Goal: Share content: Share content

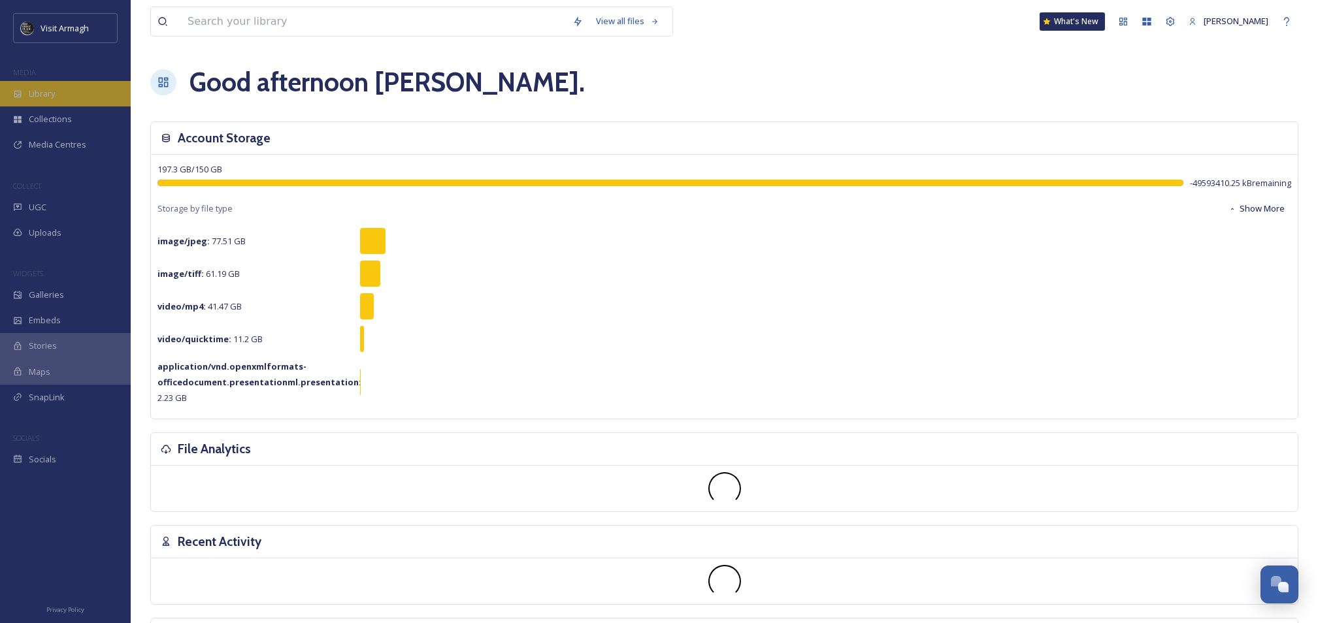
click at [38, 90] on span "Library" at bounding box center [42, 94] width 26 height 12
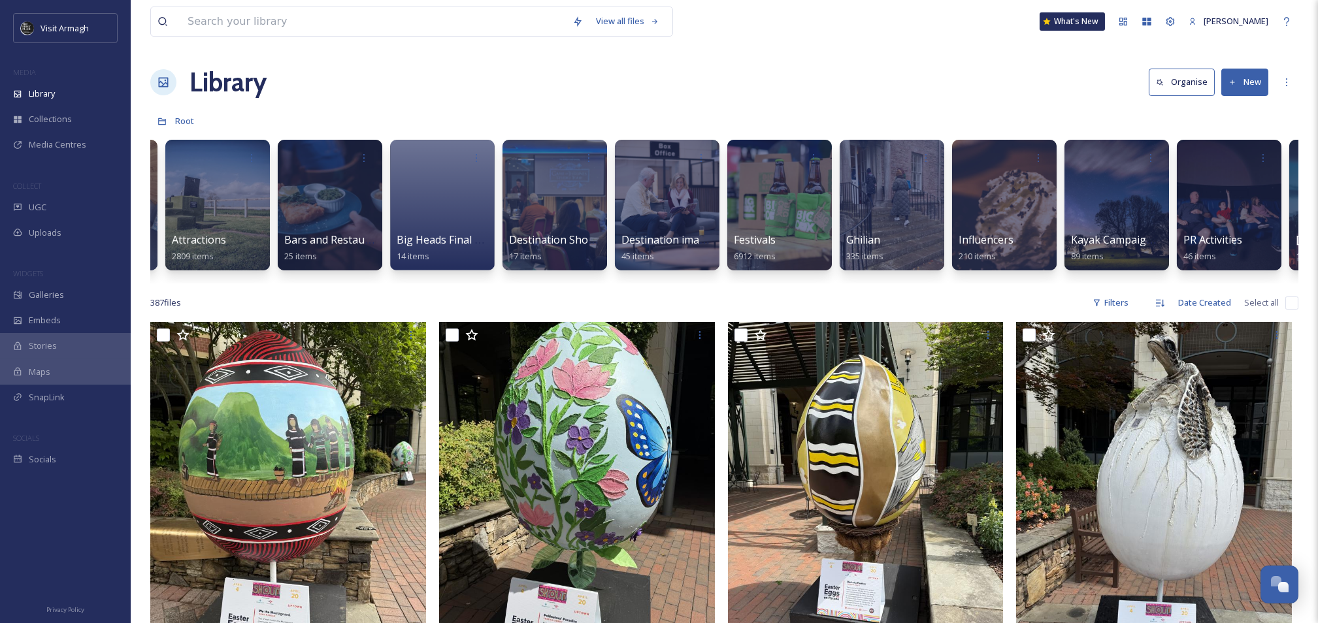
scroll to position [0, 251]
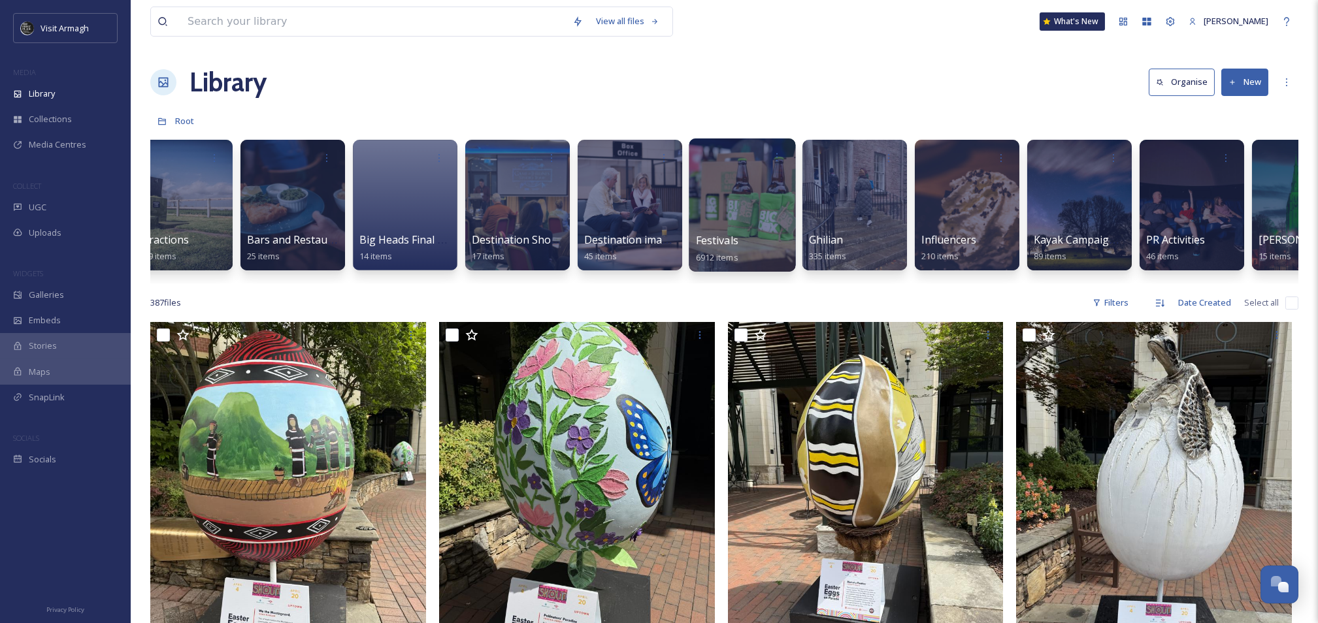
click at [728, 193] on div at bounding box center [742, 205] width 106 height 133
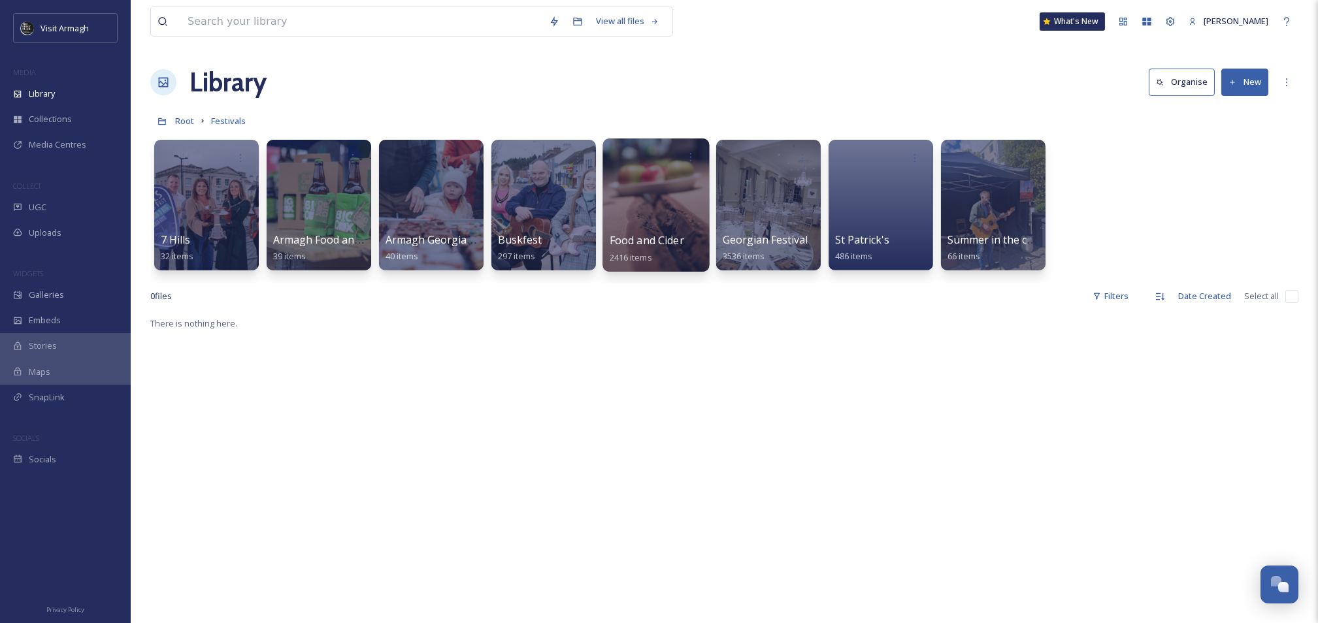
click at [666, 203] on div at bounding box center [655, 205] width 106 height 133
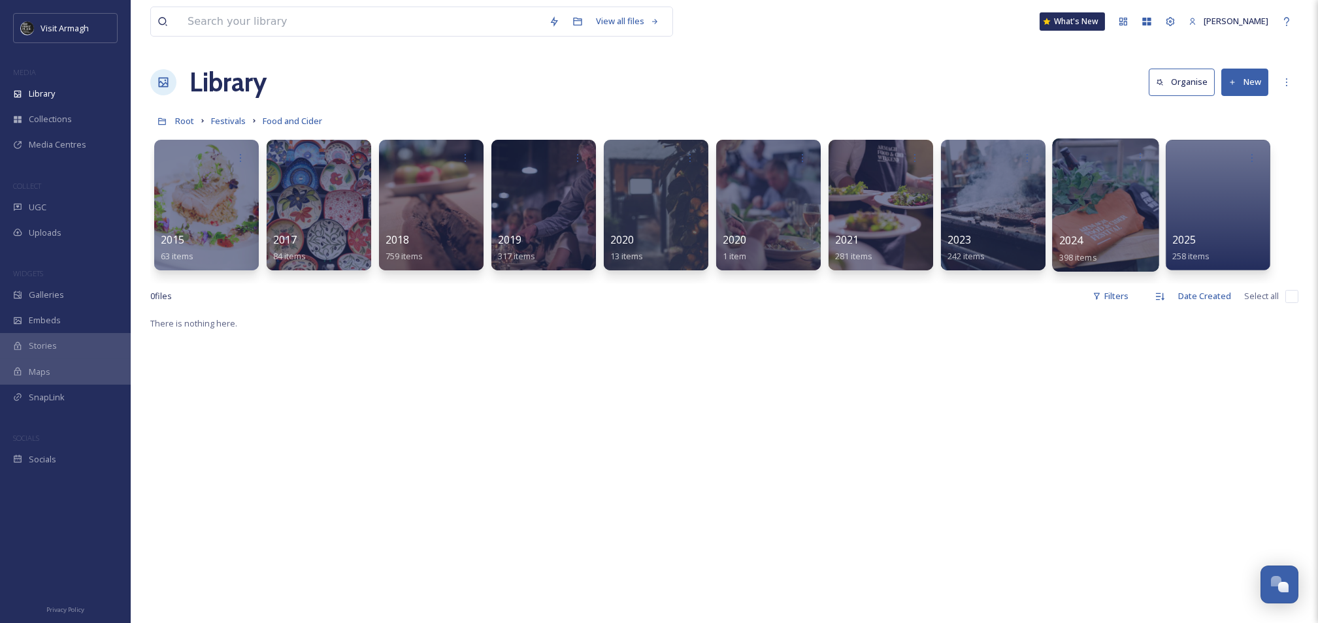
click at [1124, 210] on div at bounding box center [1105, 205] width 106 height 133
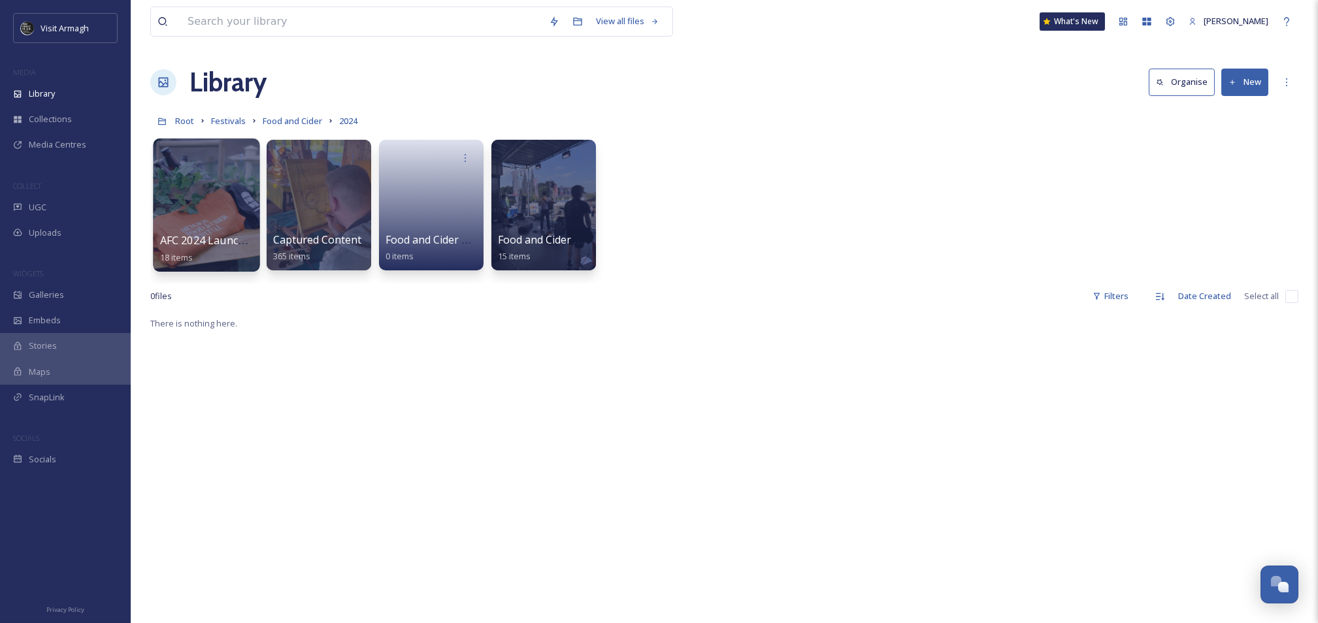
click at [235, 199] on div at bounding box center [206, 205] width 106 height 133
click at [331, 210] on div at bounding box center [318, 205] width 106 height 133
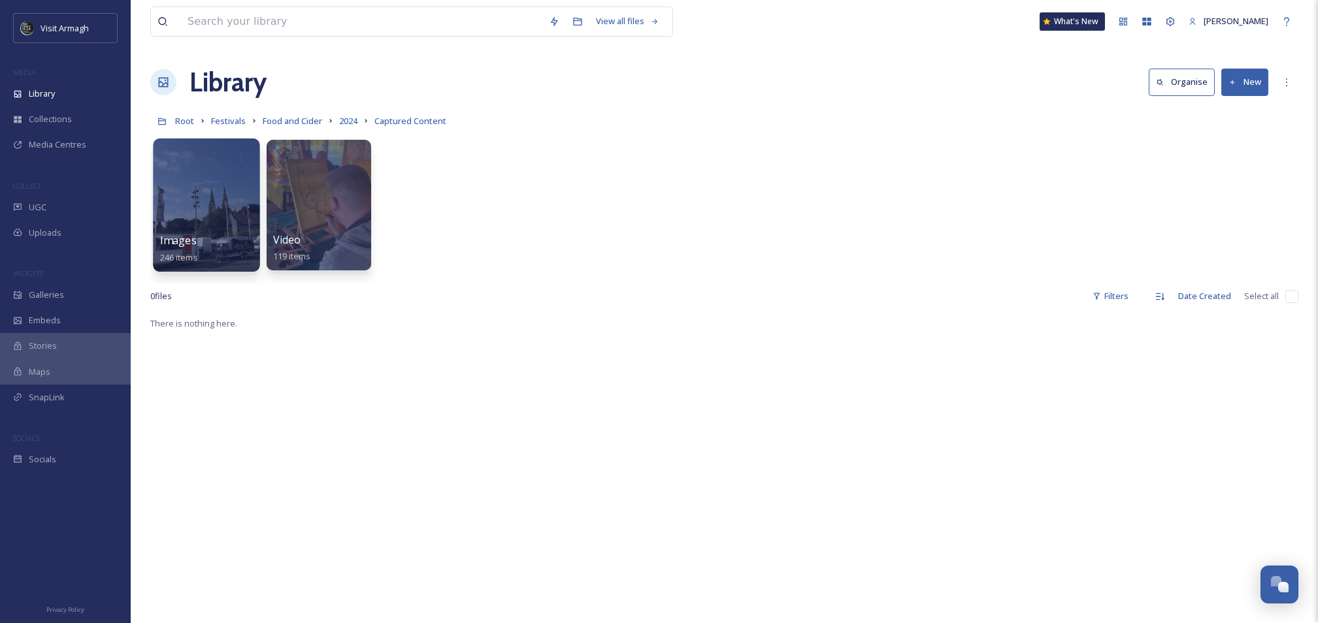
click at [227, 195] on div at bounding box center [206, 205] width 106 height 133
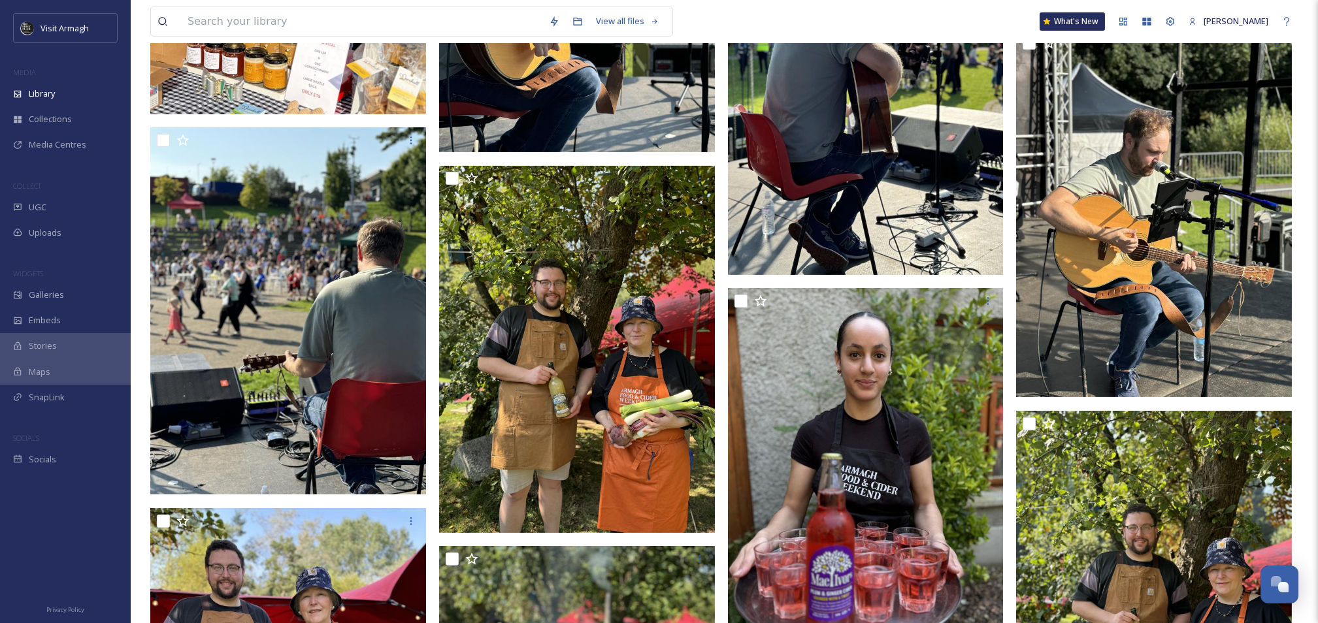
scroll to position [2003, 0]
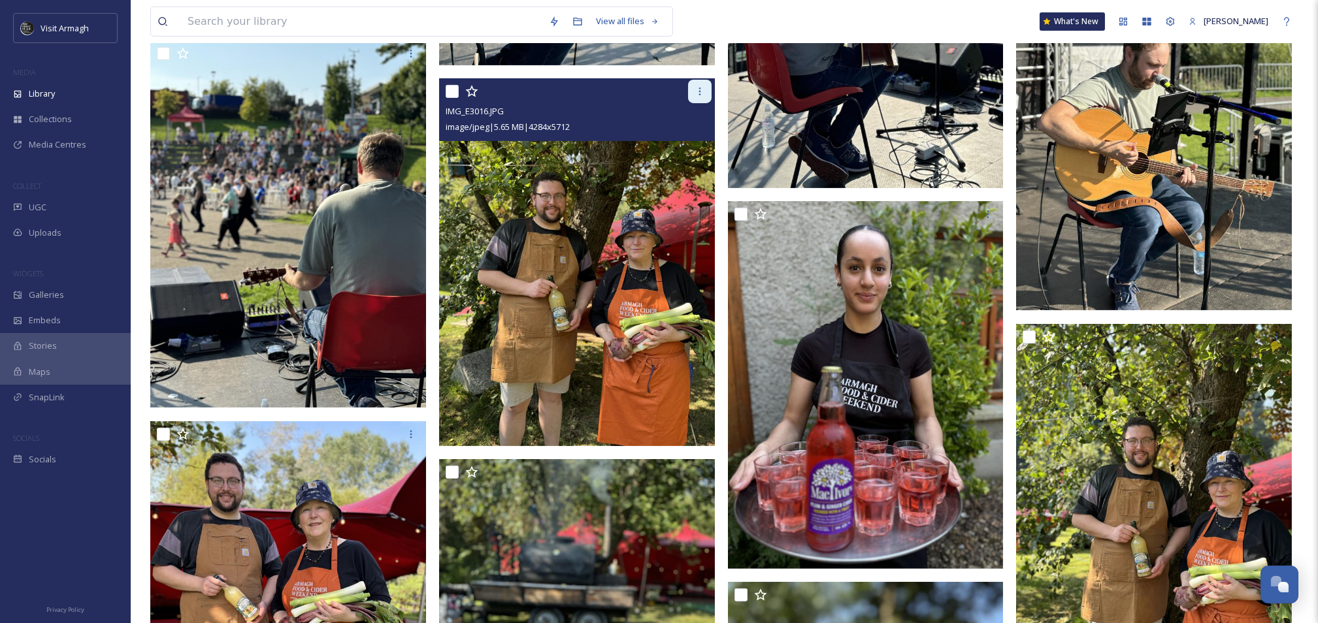
click at [700, 95] on icon at bounding box center [700, 91] width 10 height 10
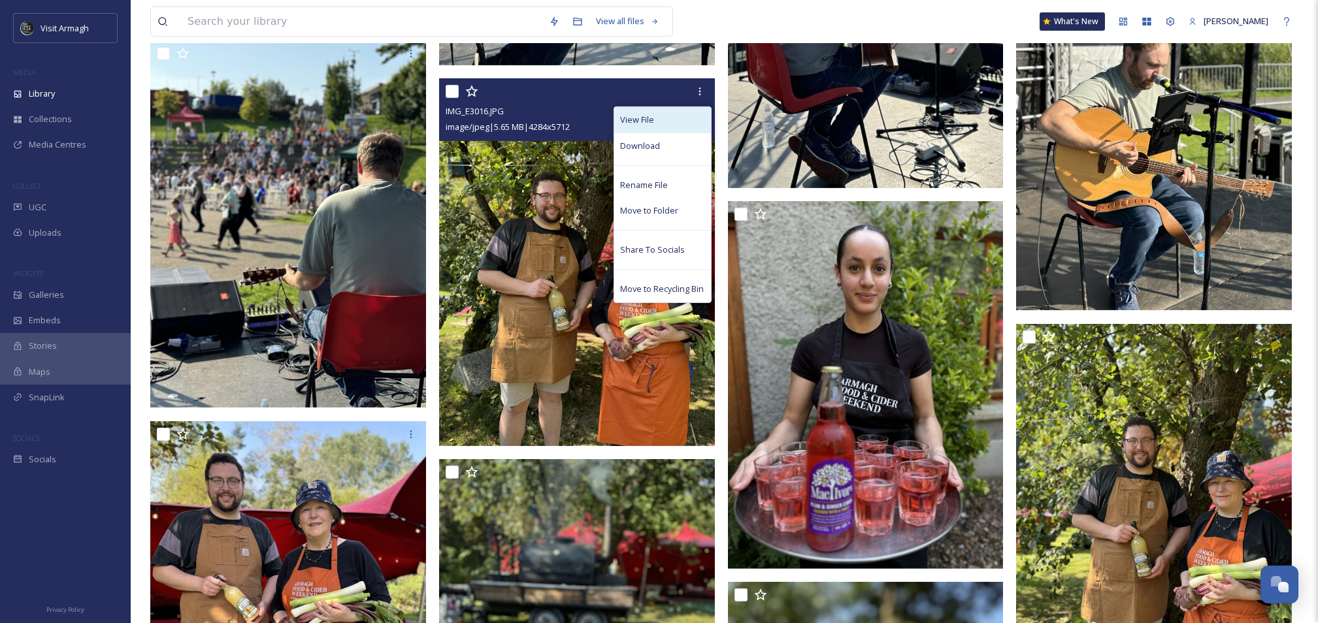
click at [645, 116] on span "View File" at bounding box center [638, 120] width 34 height 12
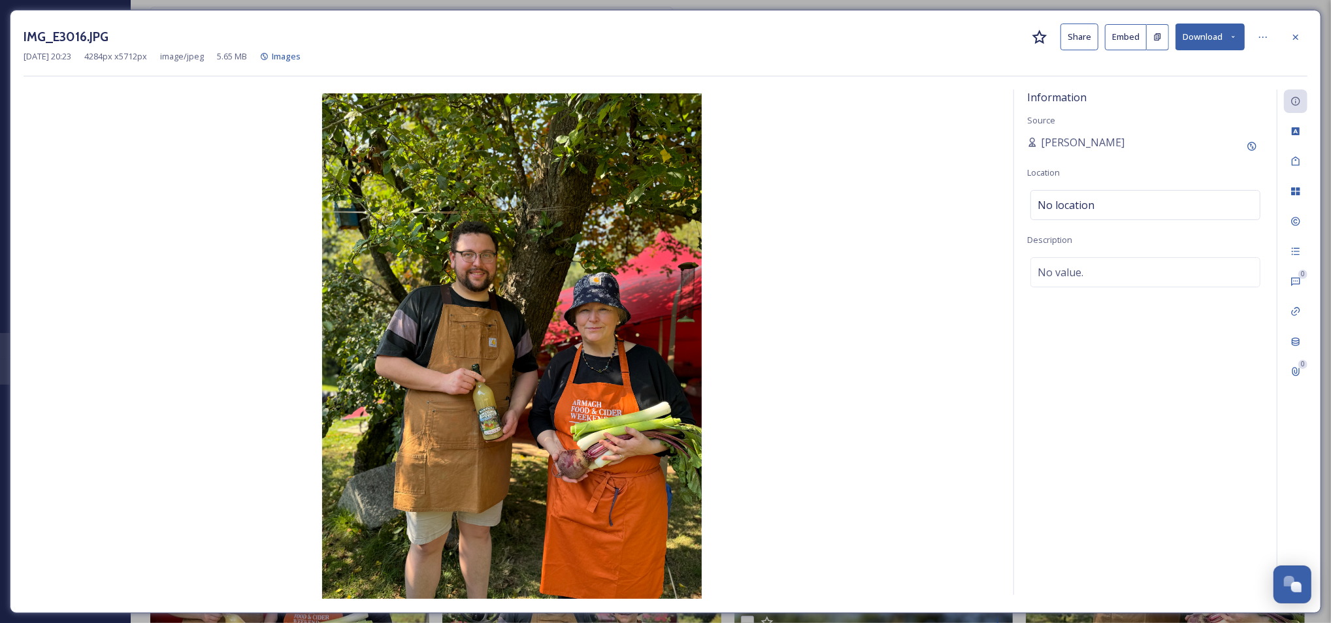
click at [1081, 40] on button "Share" at bounding box center [1079, 37] width 38 height 27
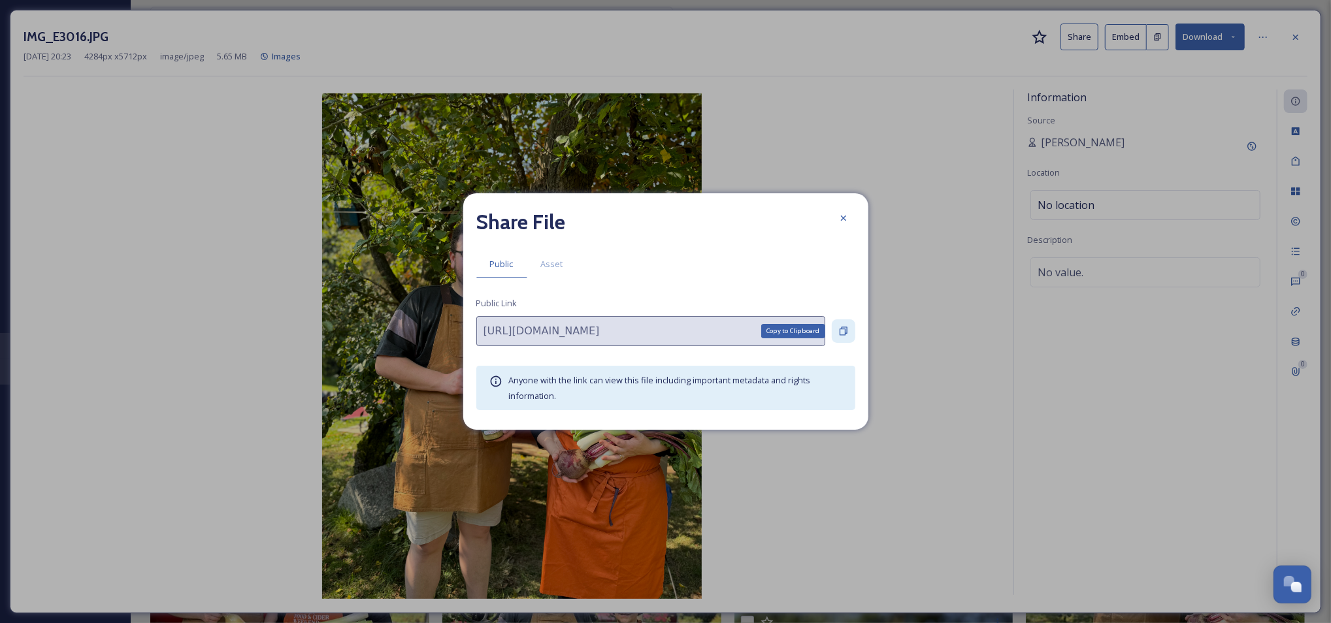
click at [843, 336] on icon at bounding box center [843, 331] width 10 height 10
click at [832, 220] on div at bounding box center [844, 218] width 24 height 24
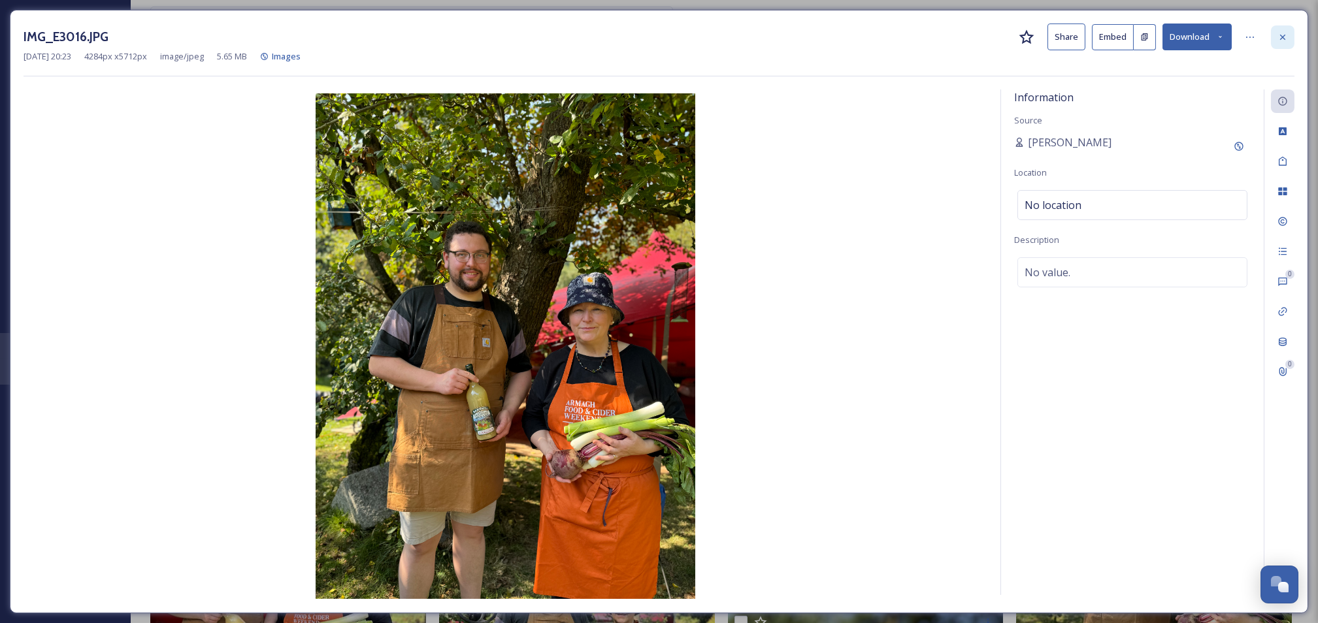
click at [1286, 35] on icon at bounding box center [1282, 37] width 10 height 10
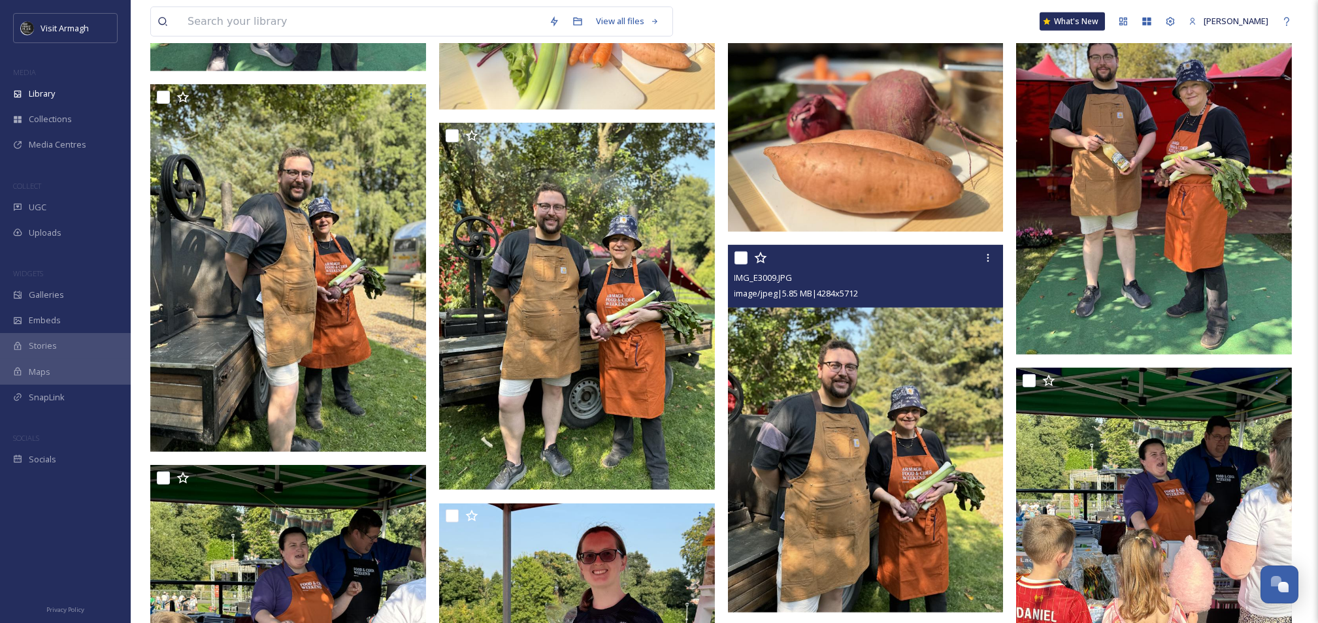
scroll to position [2613, 0]
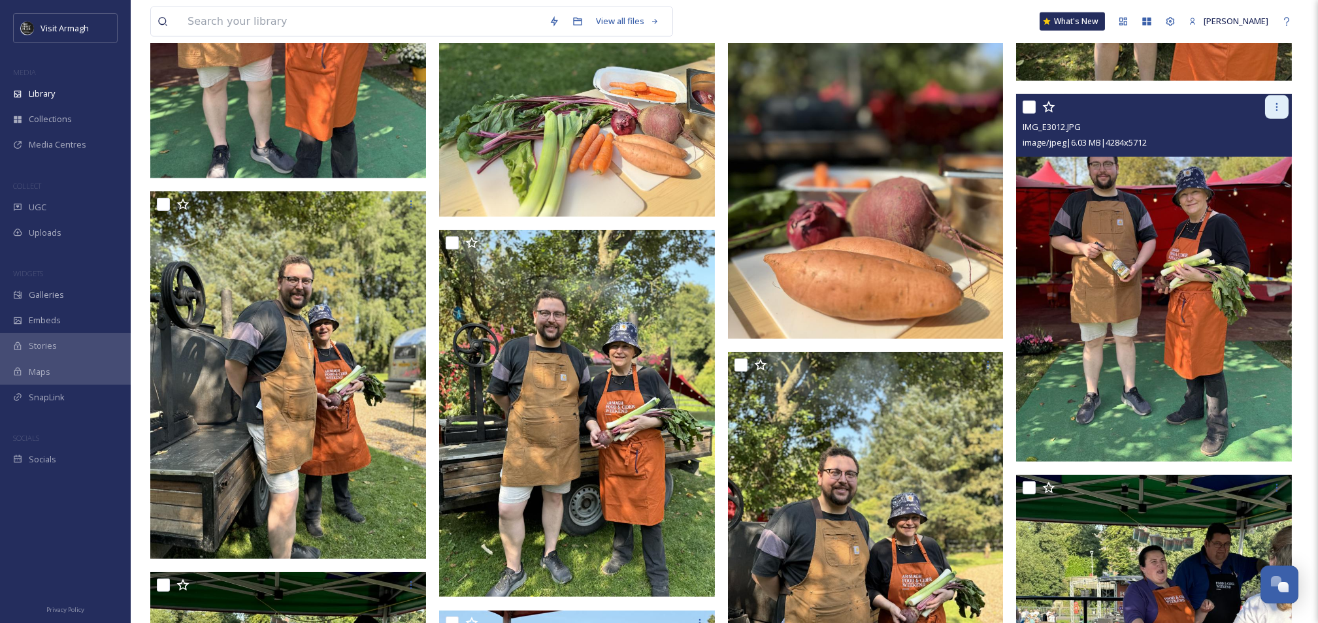
click at [1273, 108] on icon at bounding box center [1276, 107] width 10 height 10
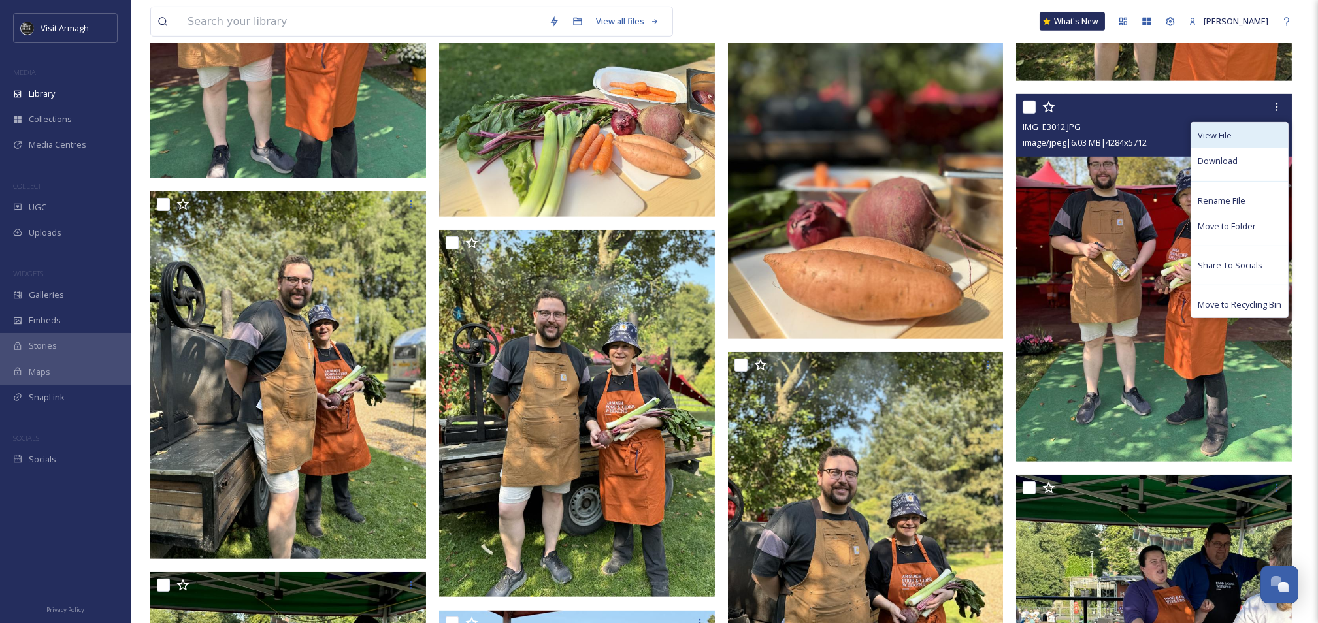
click at [1223, 139] on span "View File" at bounding box center [1215, 135] width 34 height 12
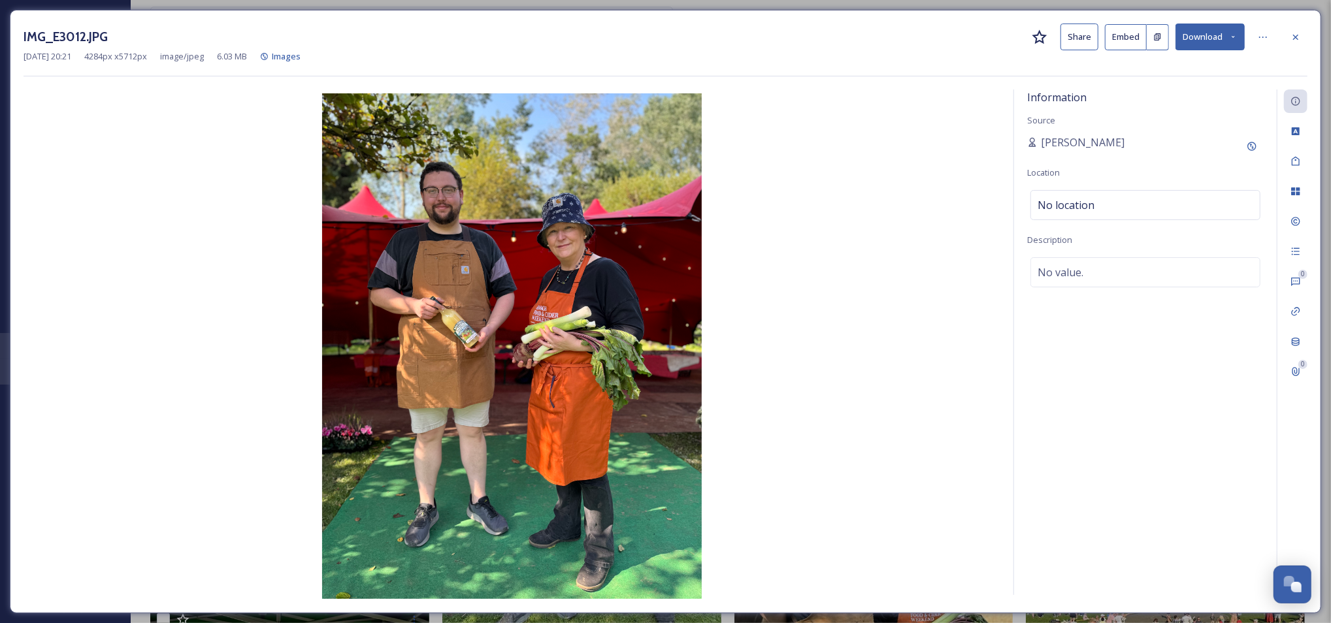
click at [1080, 39] on button "Share" at bounding box center [1079, 37] width 38 height 27
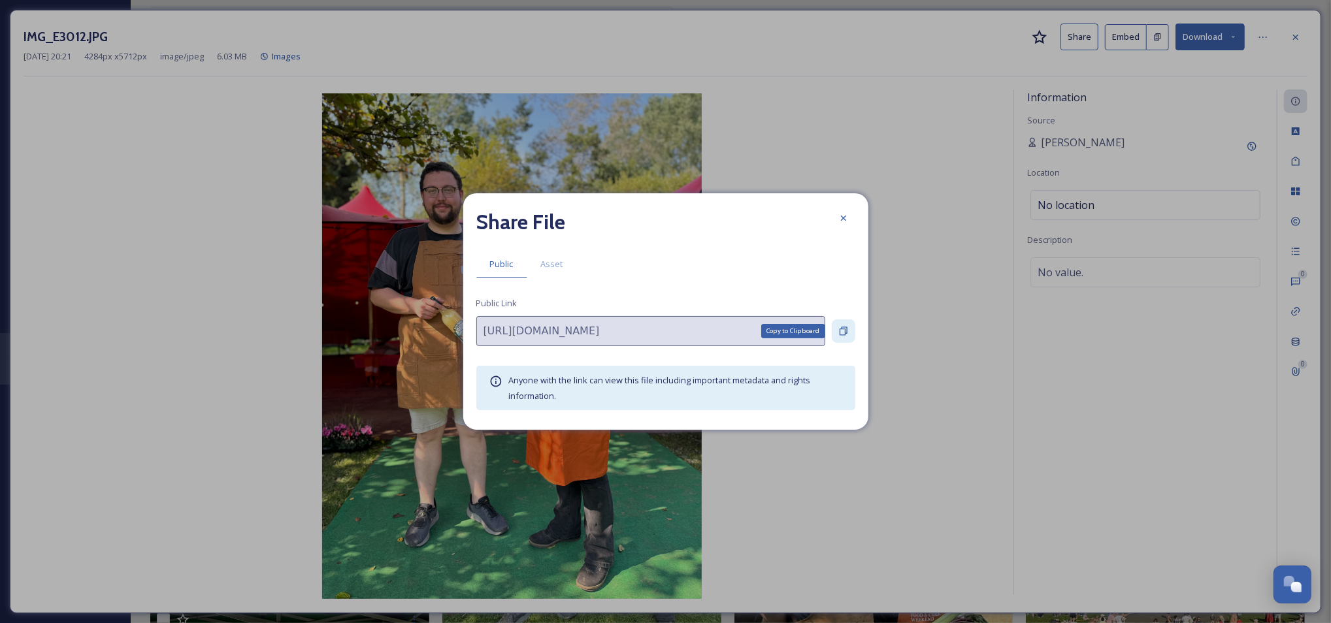
click at [847, 332] on icon at bounding box center [844, 331] width 8 height 8
click at [835, 217] on div at bounding box center [844, 218] width 24 height 24
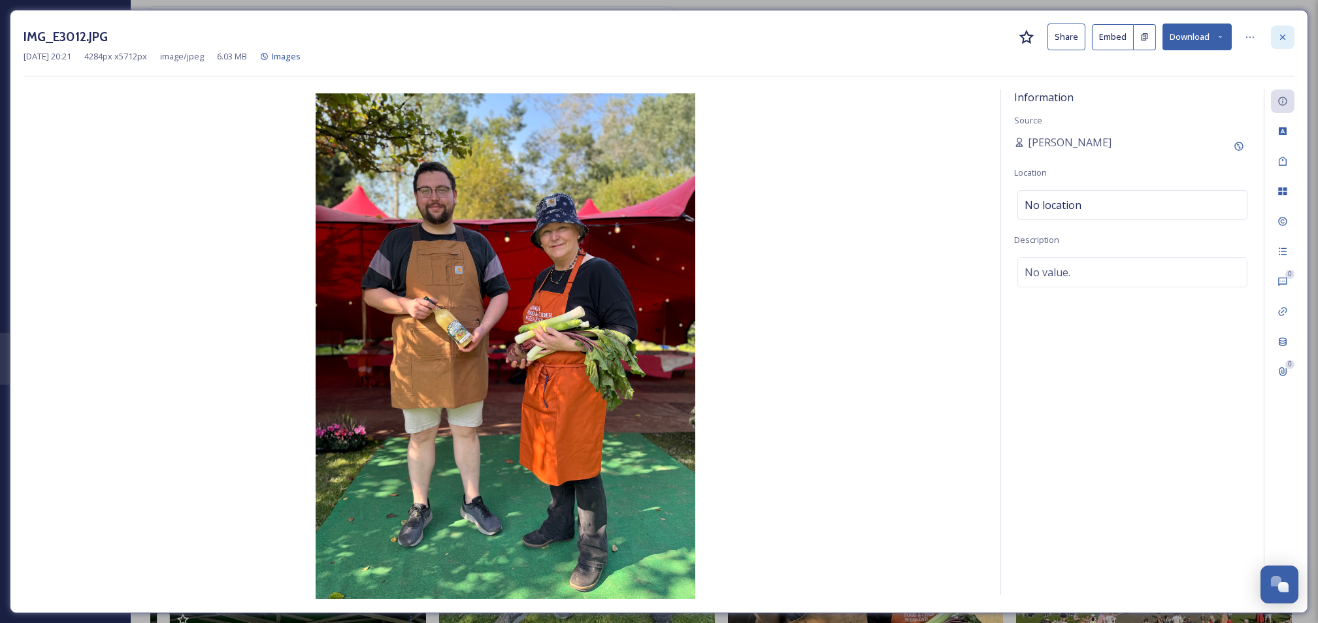
drag, startPoint x: 1288, startPoint y: 27, endPoint x: 1241, endPoint y: 74, distance: 66.1
click at [1288, 29] on div at bounding box center [1283, 37] width 24 height 24
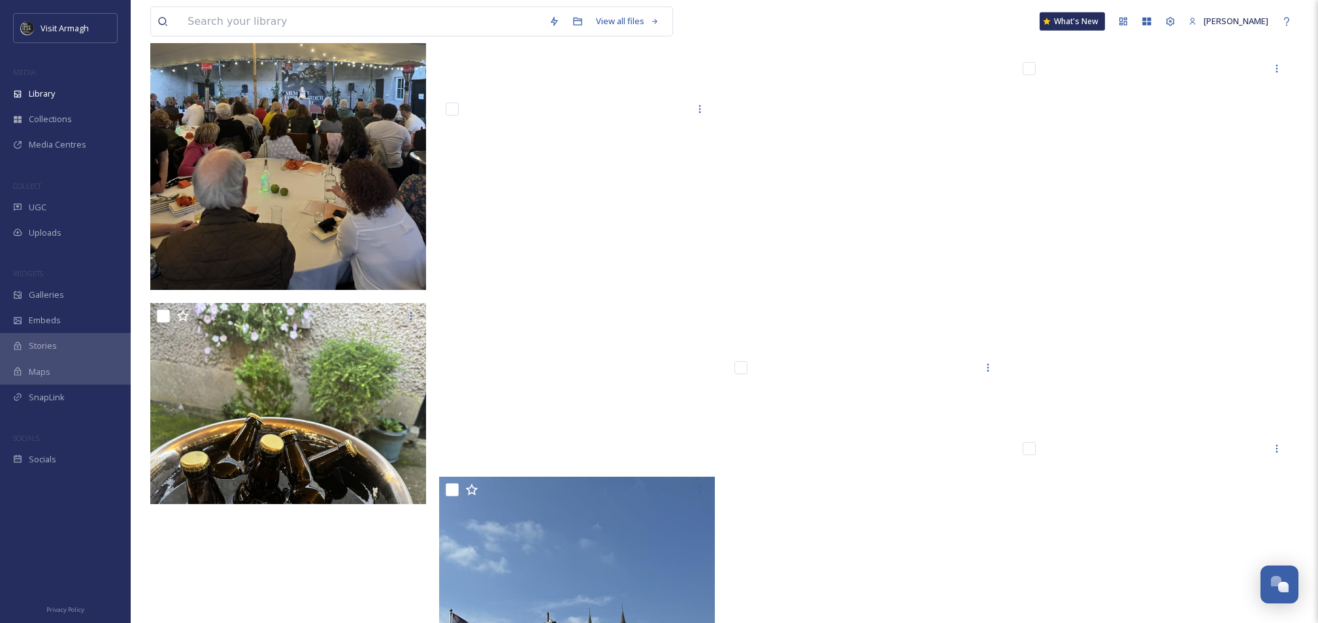
scroll to position [23239, 0]
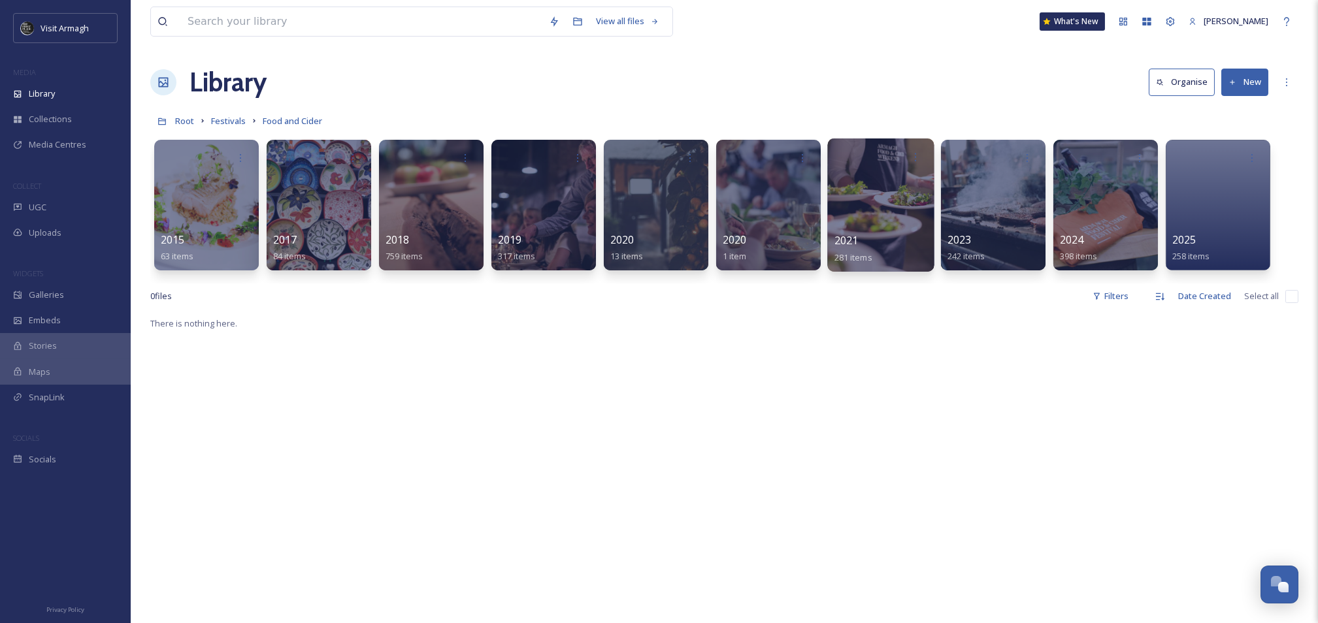
click at [887, 216] on div at bounding box center [880, 205] width 106 height 133
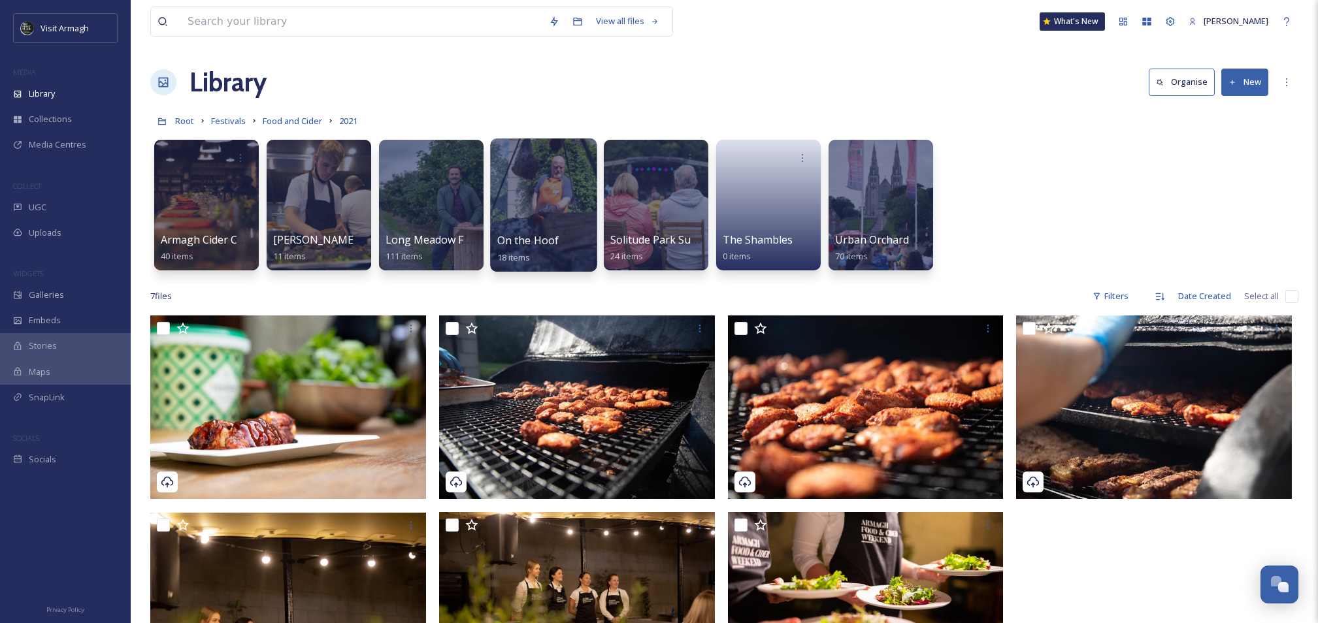
click at [578, 193] on div at bounding box center [543, 205] width 106 height 133
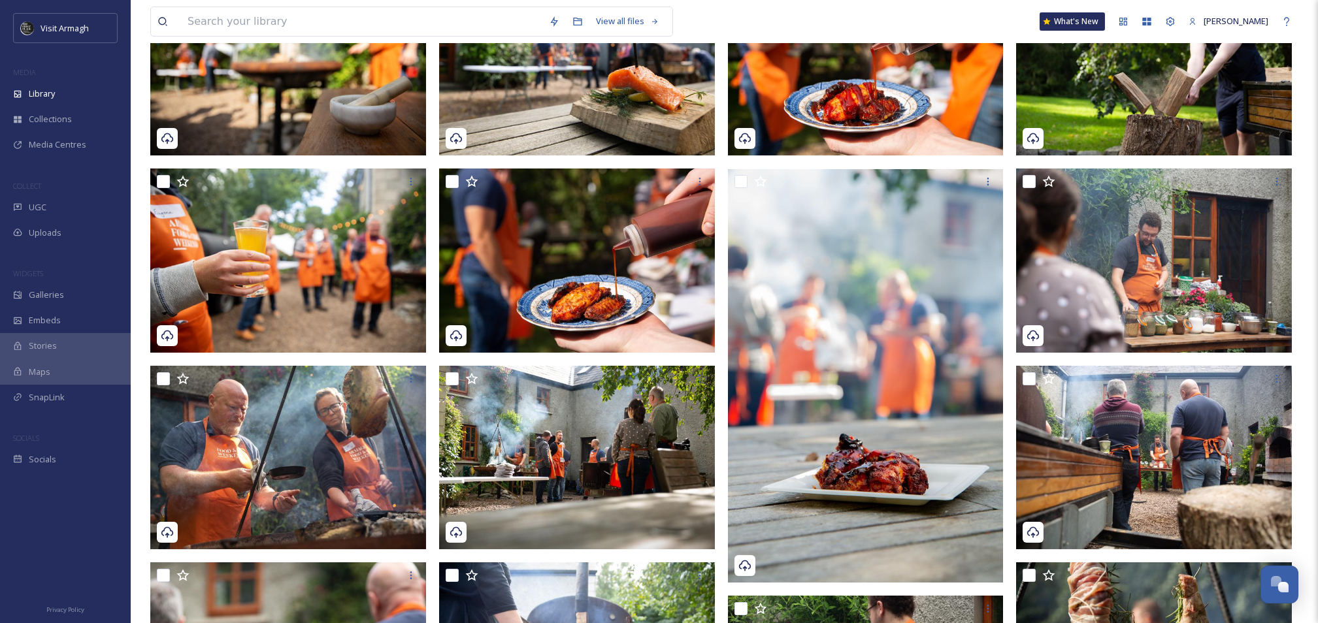
scroll to position [261, 0]
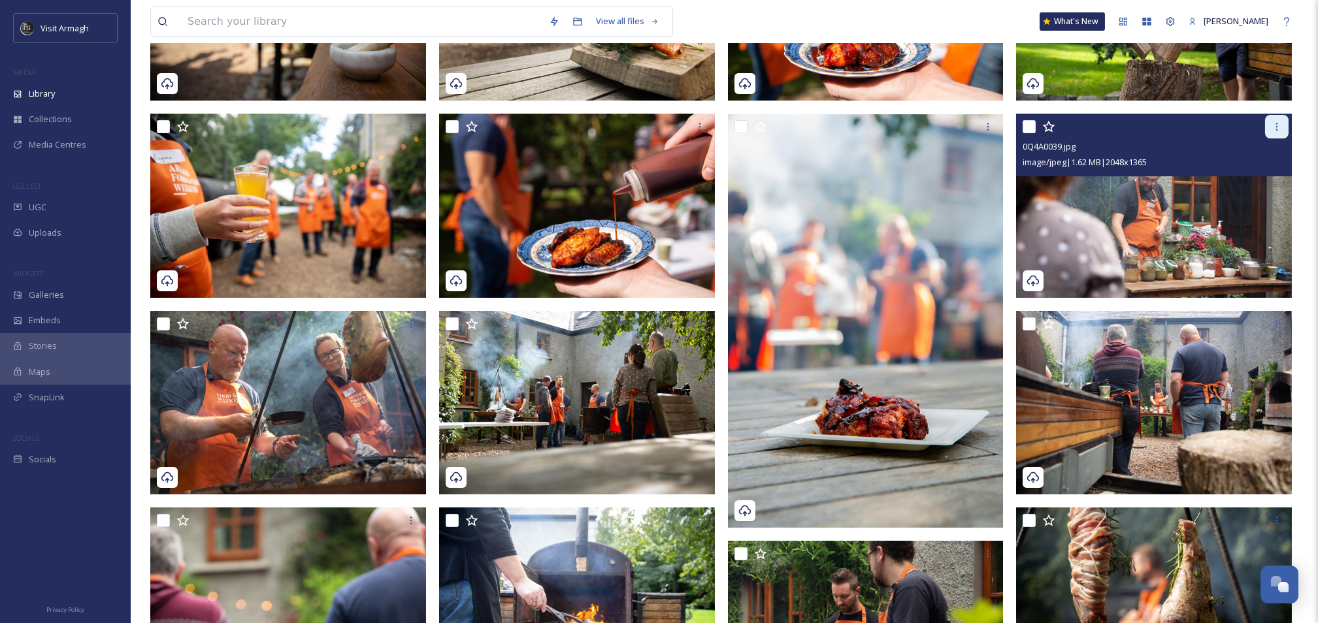
click at [1271, 128] on icon at bounding box center [1276, 127] width 10 height 10
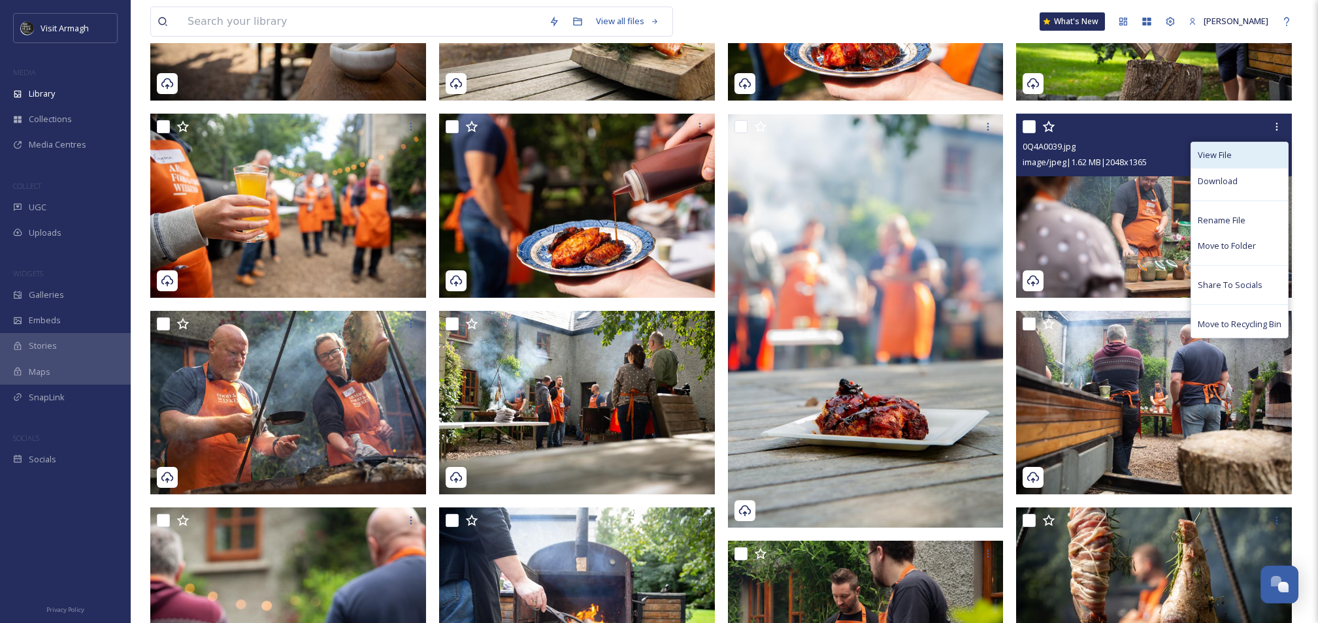
click at [1211, 157] on span "View File" at bounding box center [1215, 155] width 34 height 12
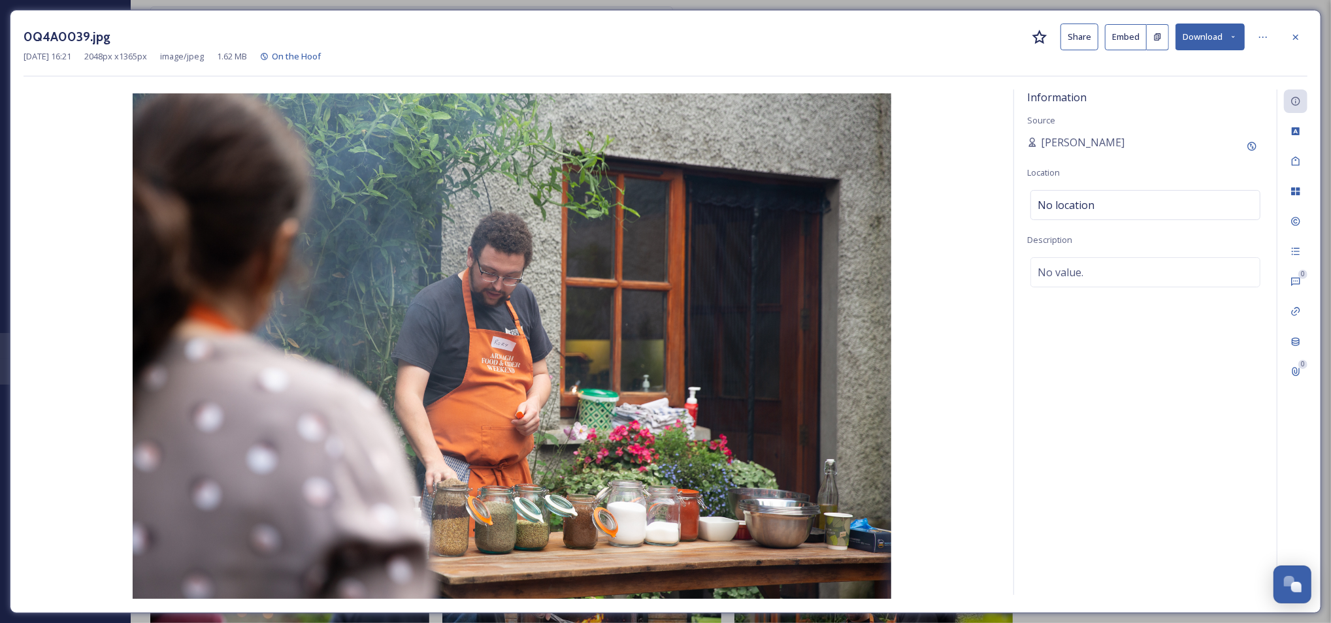
click at [1092, 35] on button "Share" at bounding box center [1079, 37] width 38 height 27
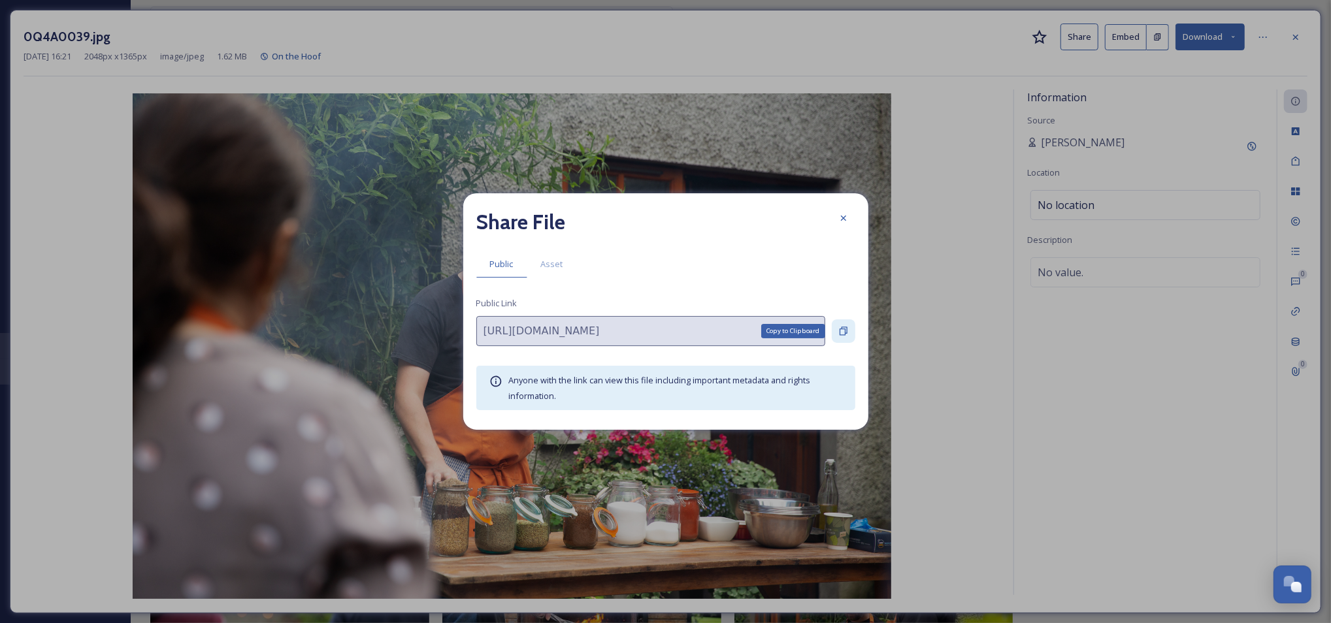
click at [842, 323] on div "Copy to Clipboard" at bounding box center [844, 331] width 24 height 24
drag, startPoint x: 843, startPoint y: 224, endPoint x: 957, endPoint y: 169, distance: 126.8
click at [844, 223] on div at bounding box center [844, 218] width 24 height 24
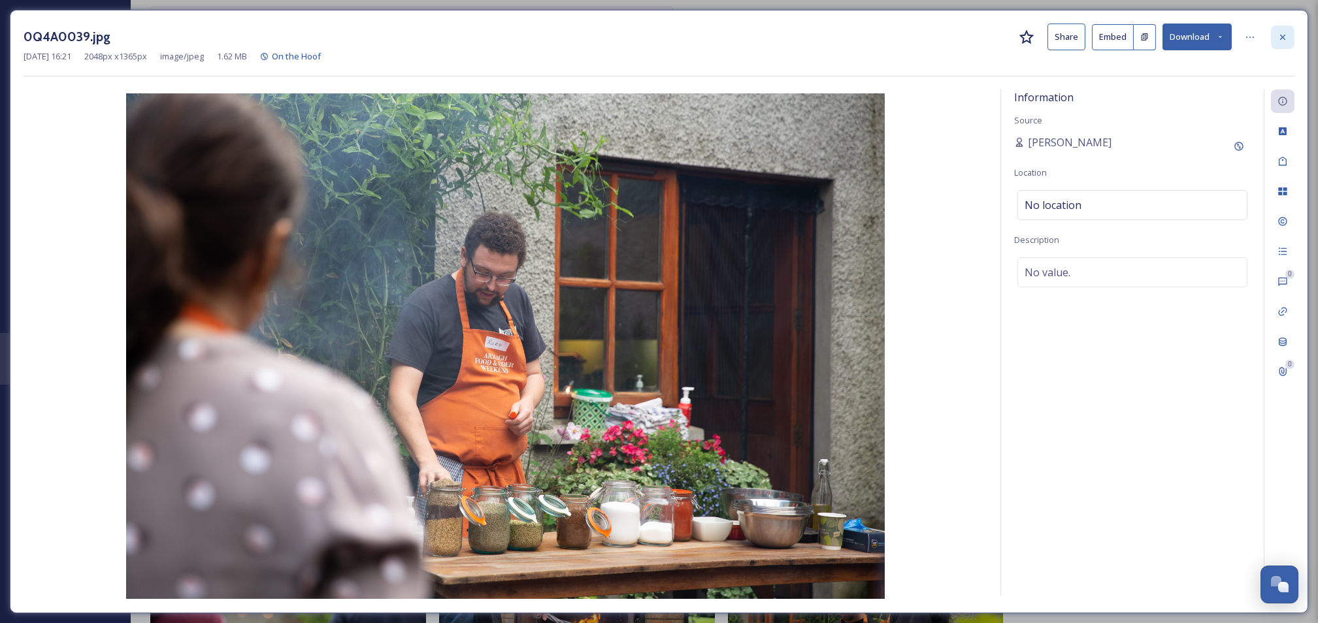
click at [1282, 38] on icon at bounding box center [1282, 37] width 10 height 10
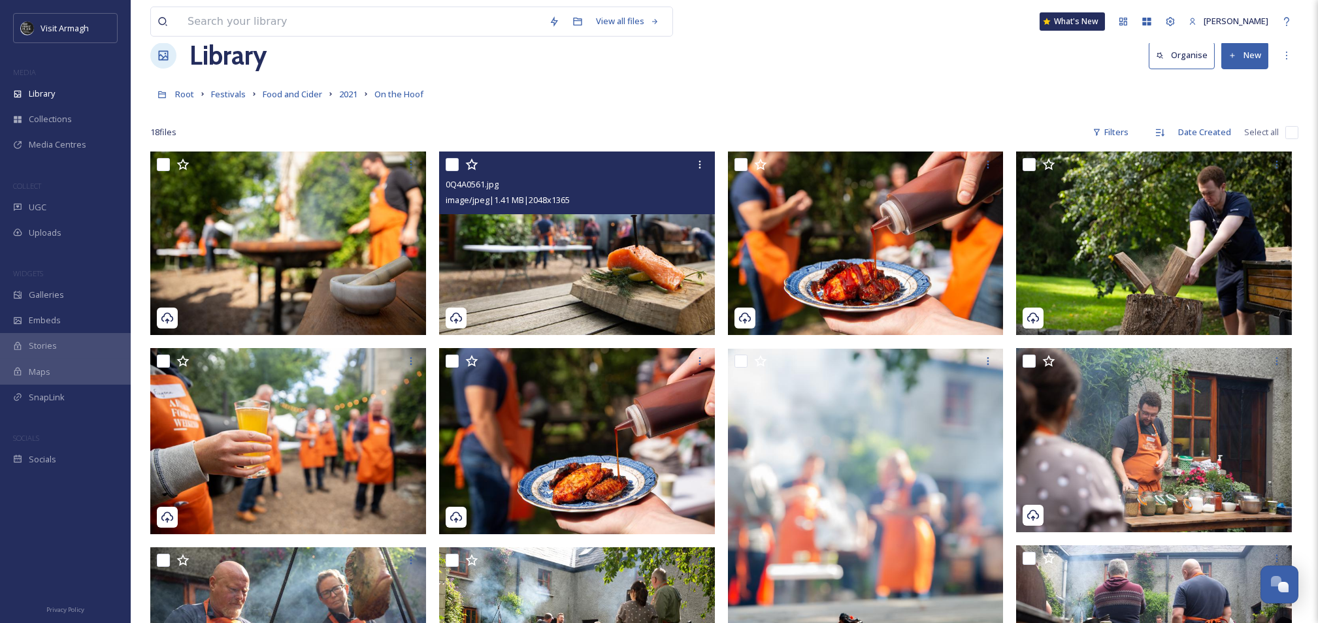
scroll to position [7, 0]
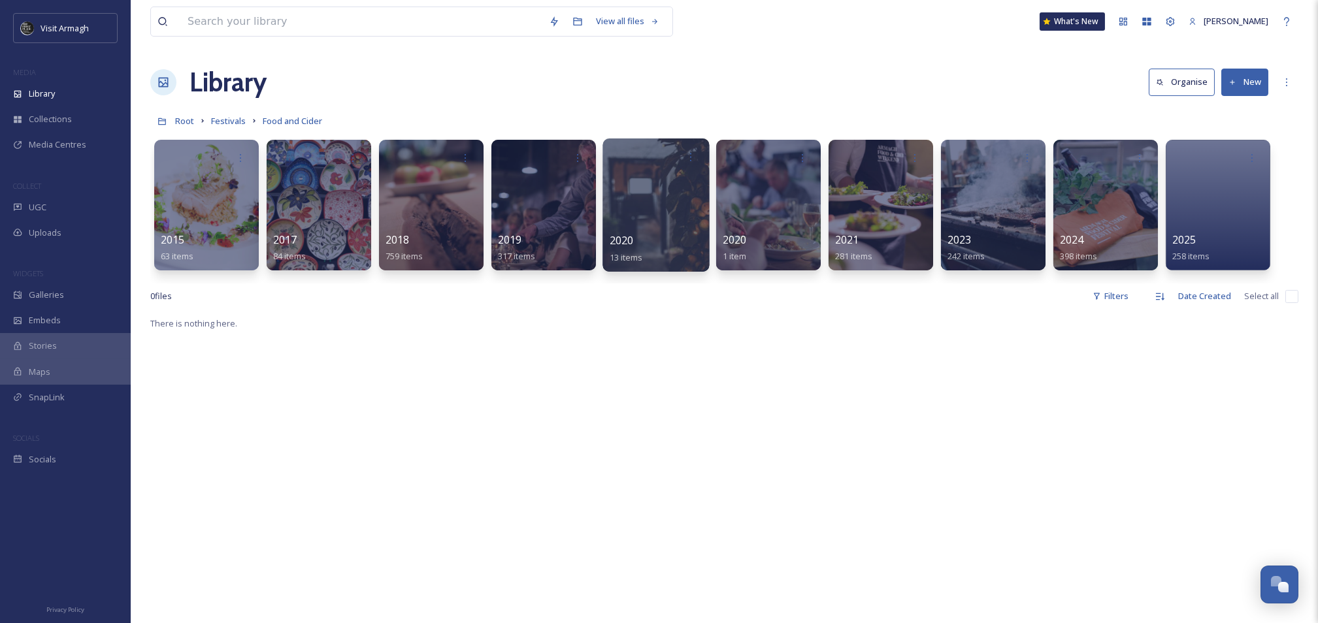
click at [646, 210] on div at bounding box center [655, 205] width 106 height 133
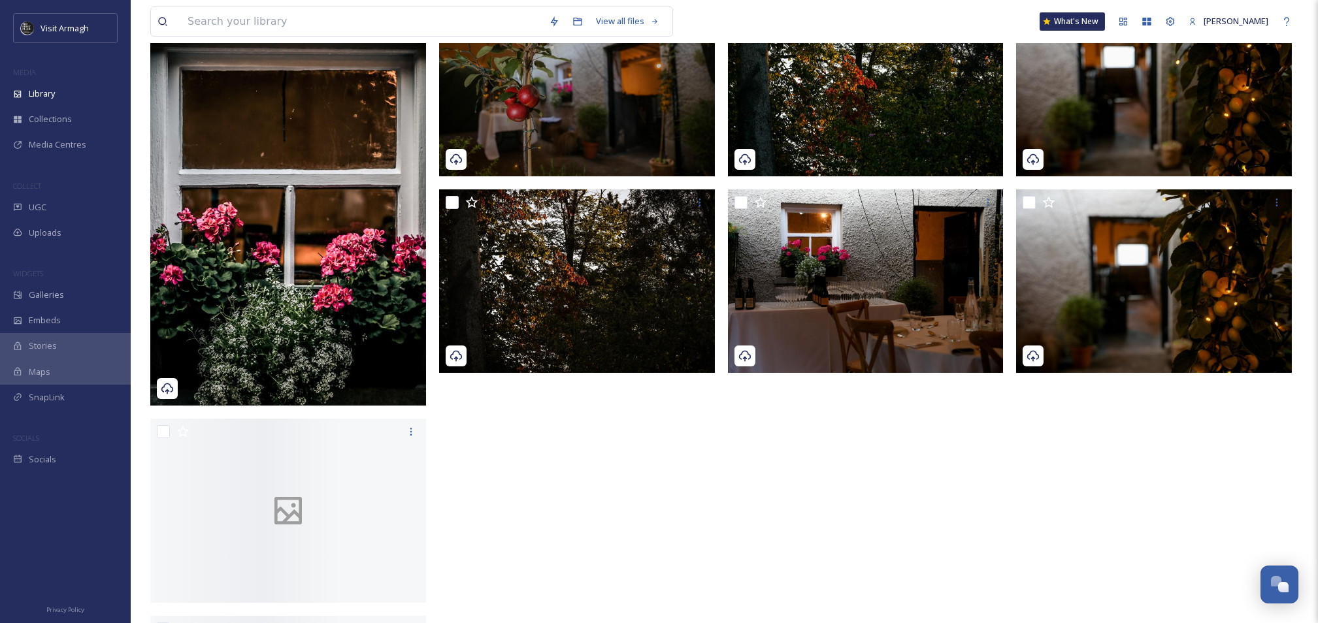
scroll to position [435, 0]
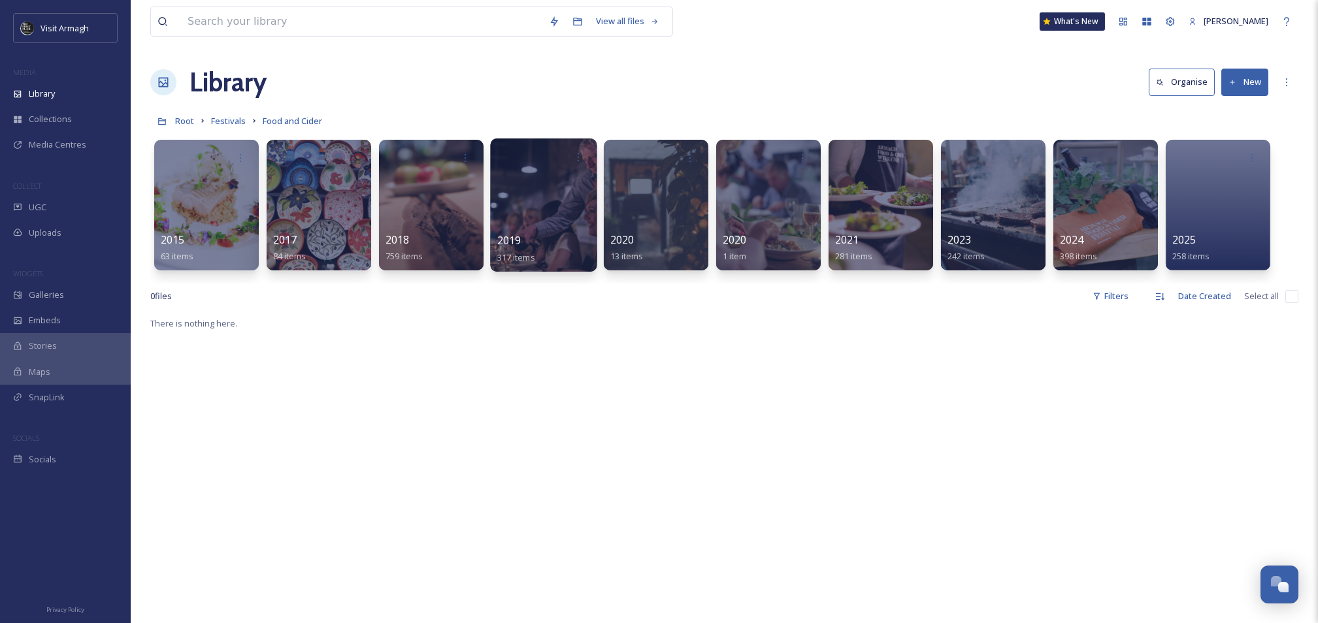
click at [559, 218] on div at bounding box center [543, 205] width 106 height 133
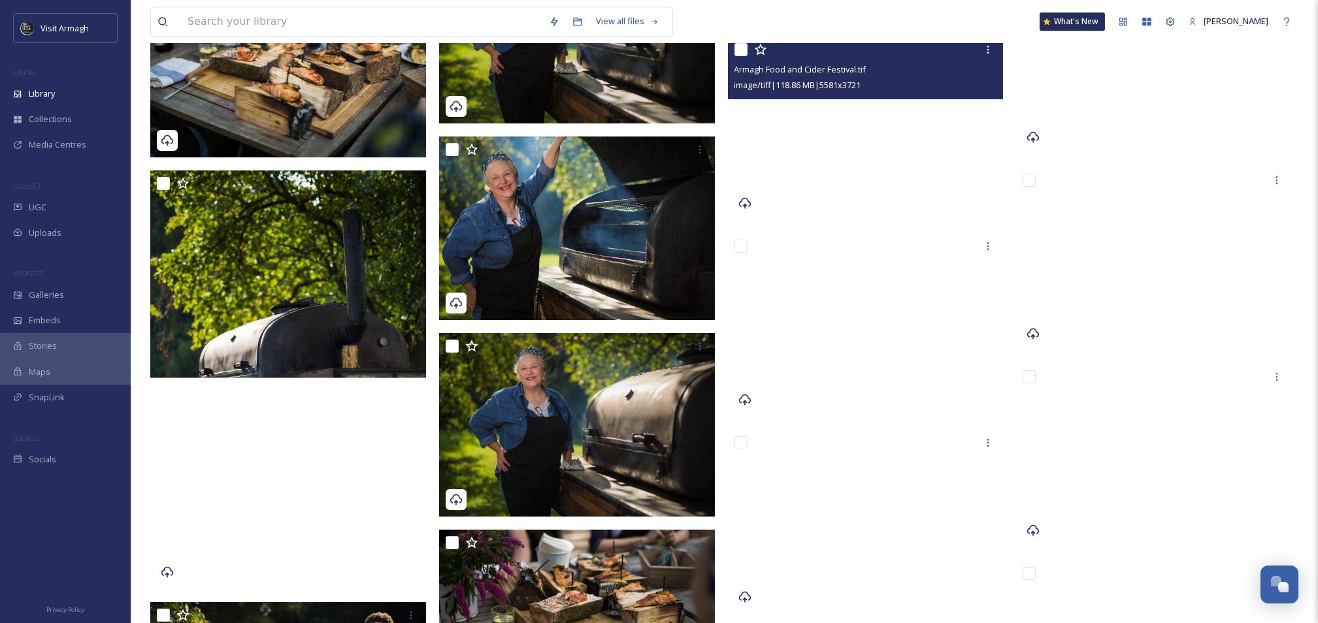
scroll to position [14173, 0]
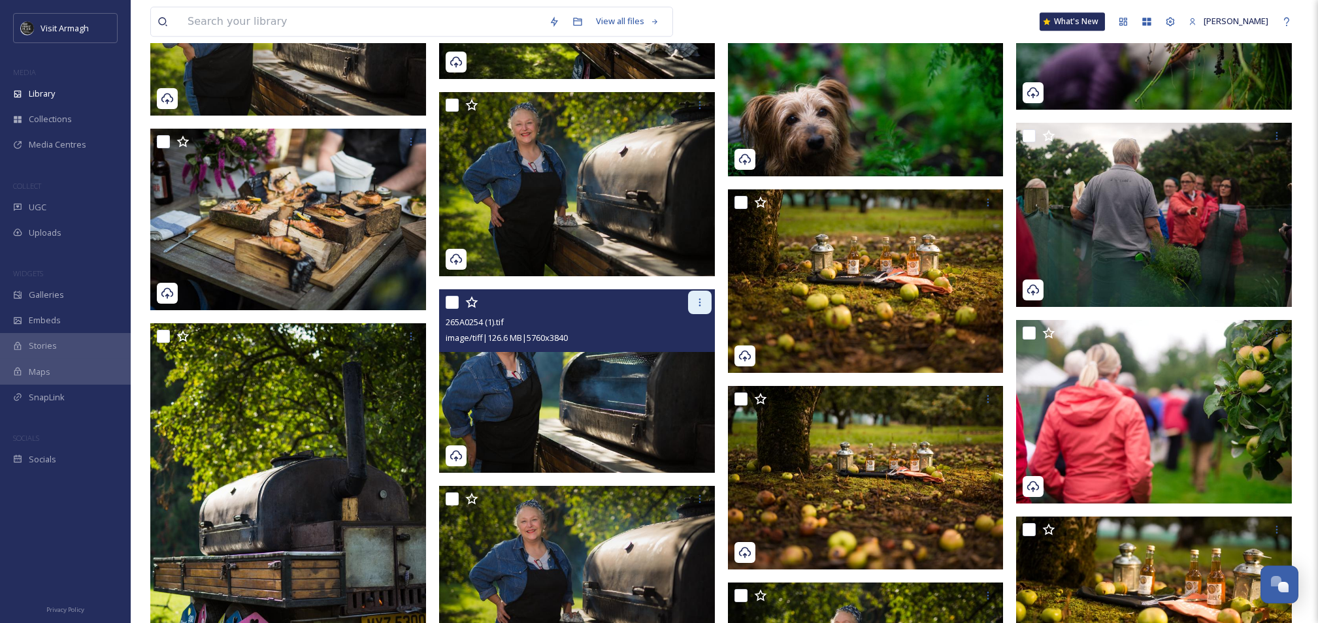
click at [693, 301] on div at bounding box center [700, 303] width 24 height 24
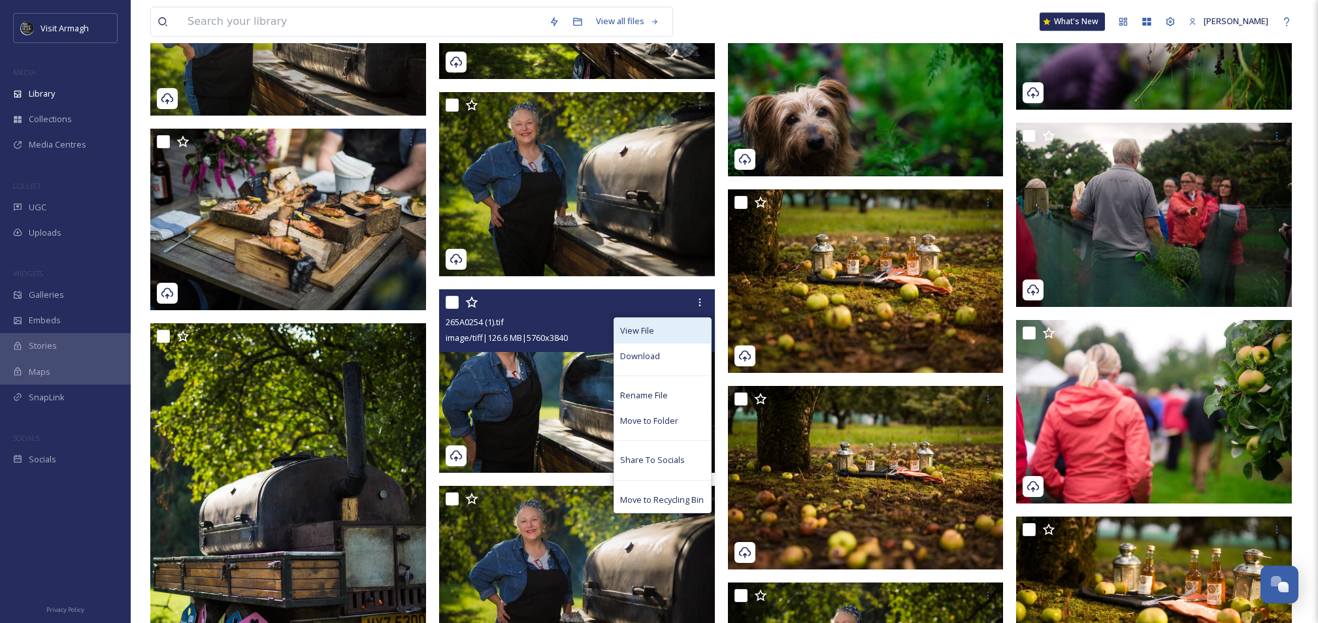
click at [642, 337] on div "View File" at bounding box center [662, 330] width 97 height 25
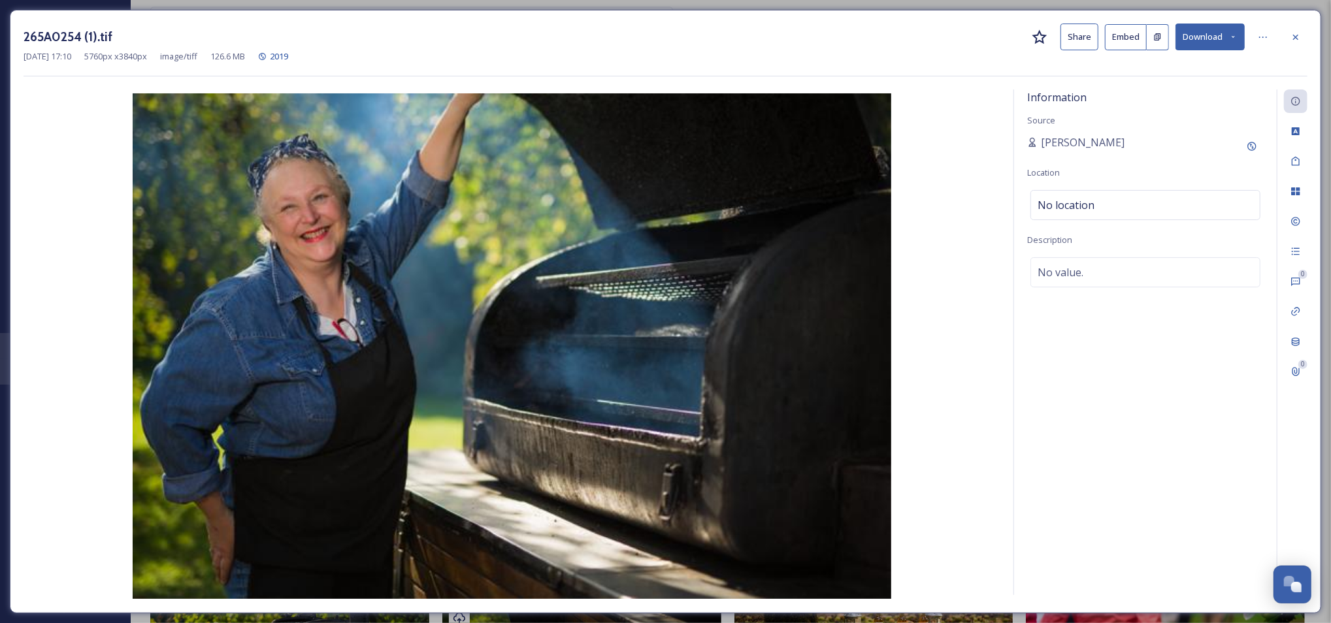
click at [1078, 37] on button "Share" at bounding box center [1079, 37] width 38 height 27
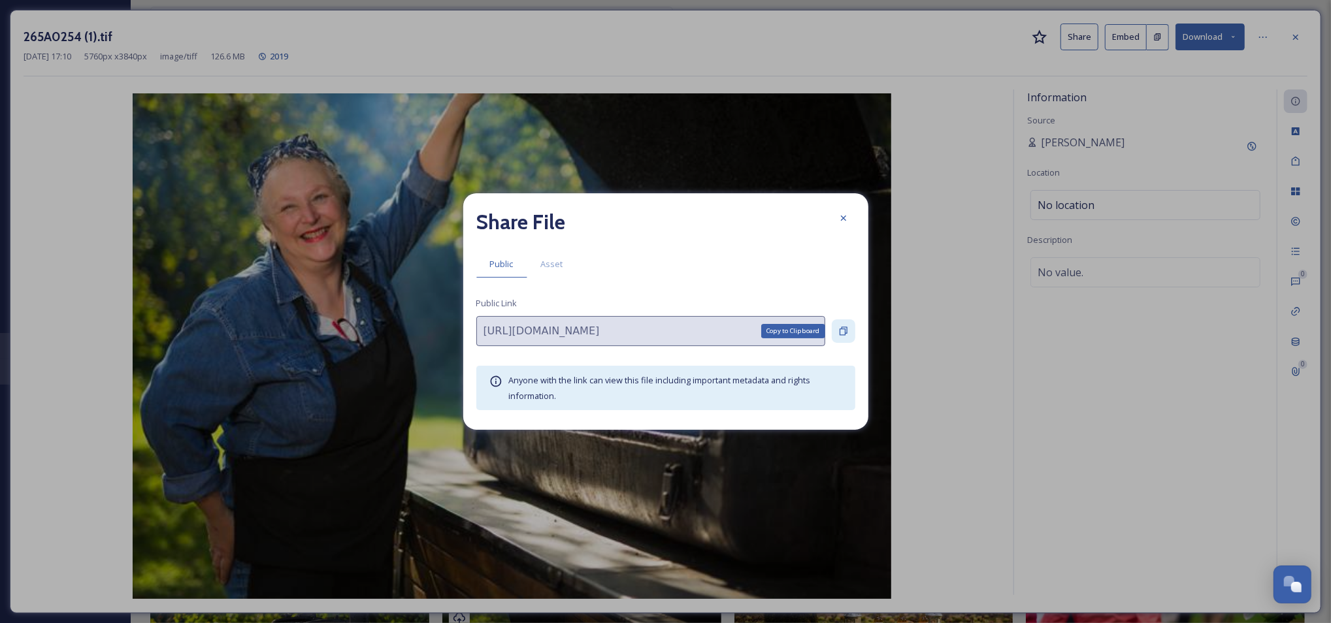
click at [840, 337] on div "Copy to Clipboard" at bounding box center [844, 331] width 24 height 24
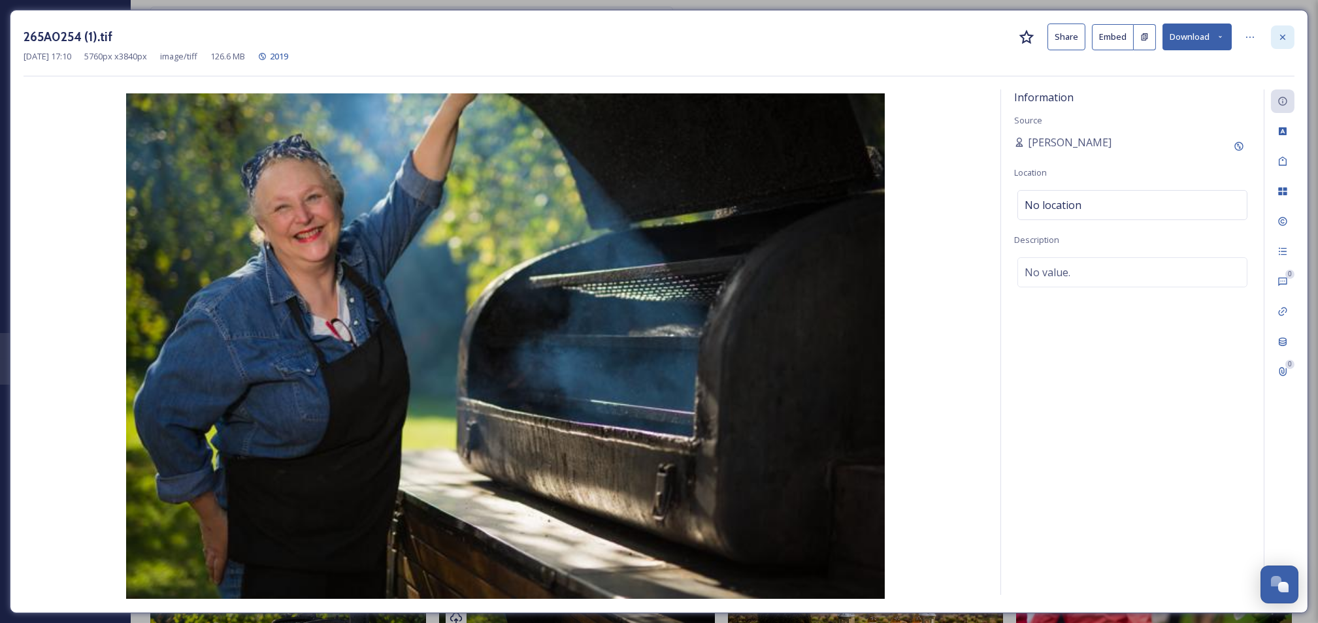
click at [1283, 37] on icon at bounding box center [1282, 36] width 5 height 5
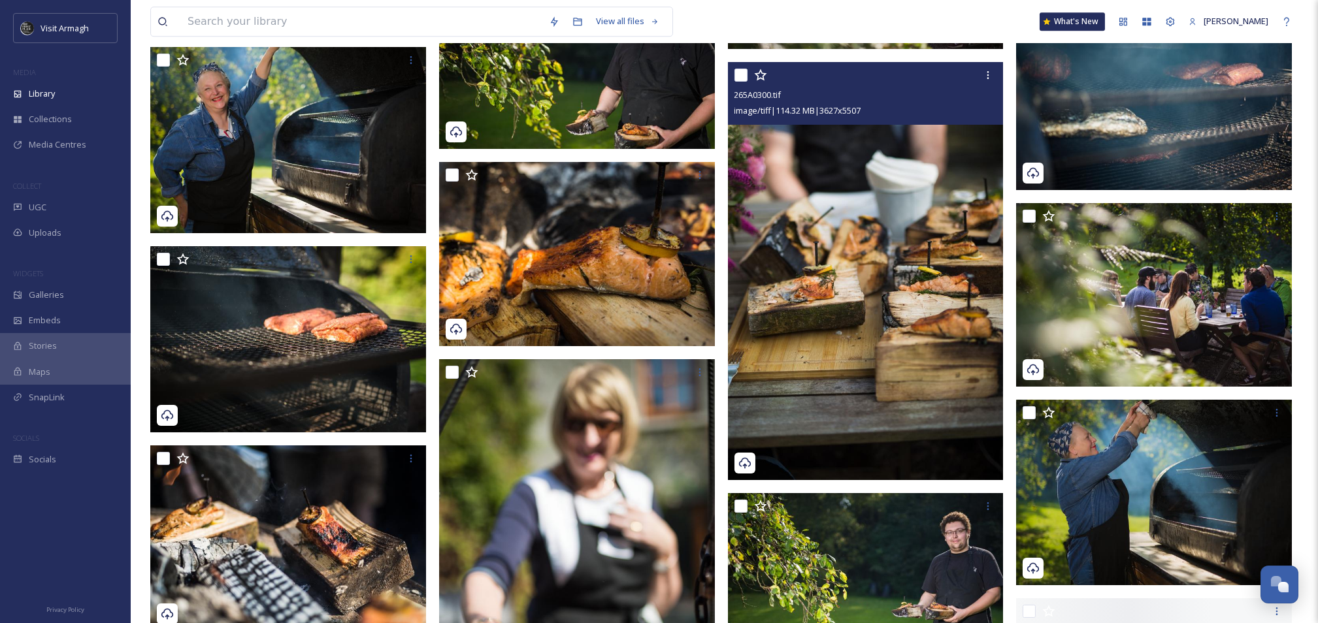
scroll to position [15480, 0]
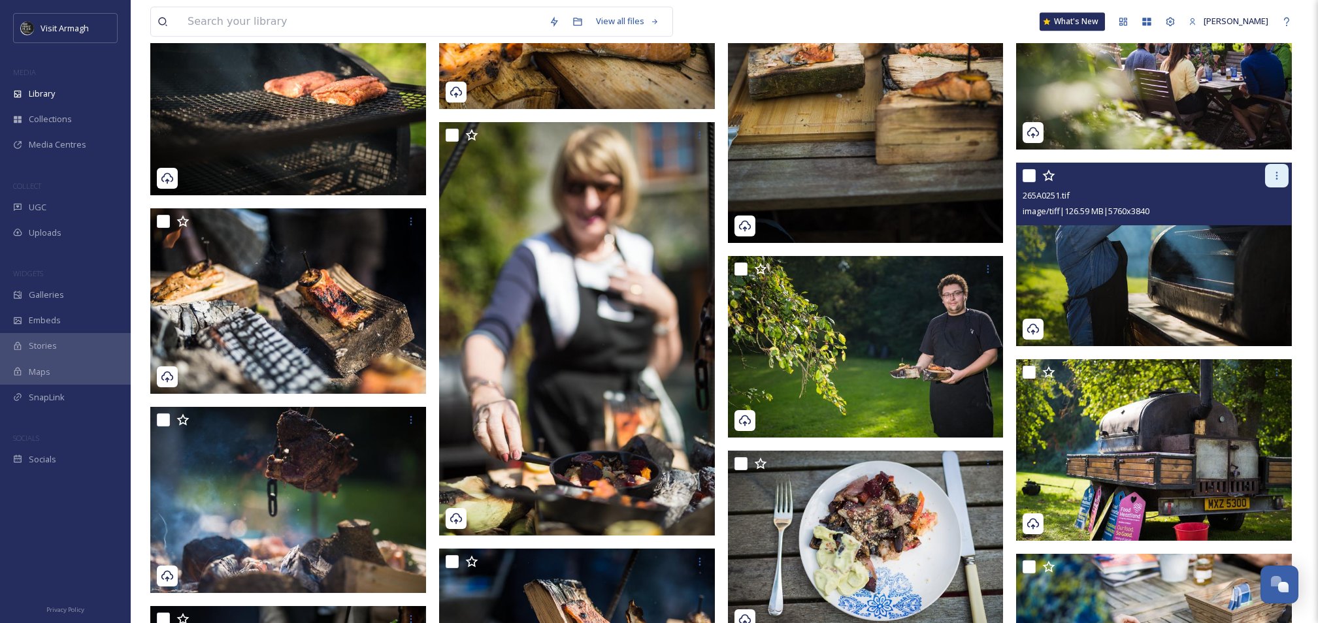
click at [1279, 176] on icon at bounding box center [1276, 176] width 10 height 10
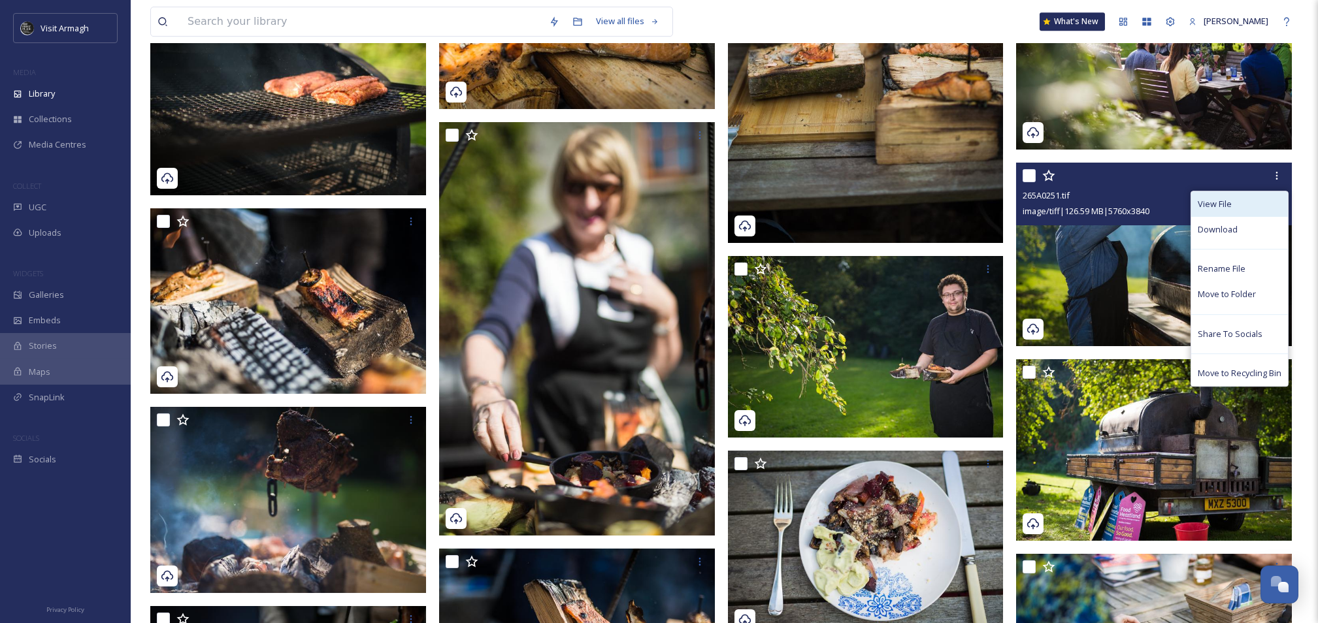
click at [1217, 203] on span "View File" at bounding box center [1215, 204] width 34 height 12
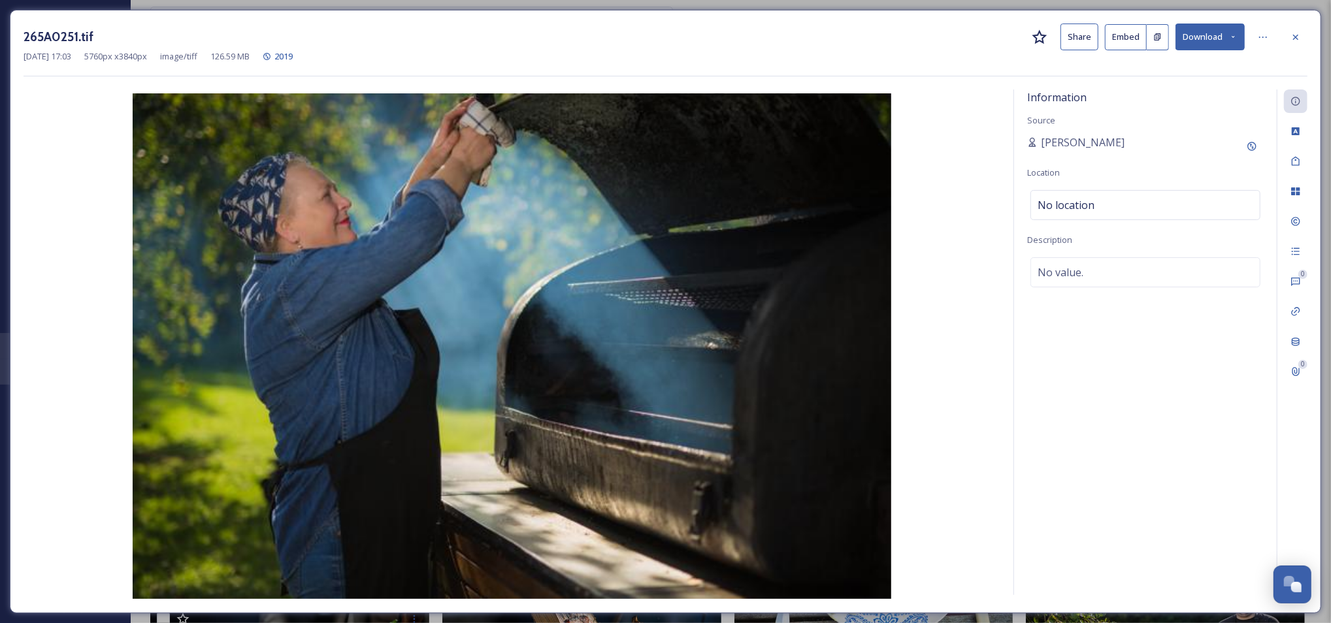
click at [1075, 39] on button "Share" at bounding box center [1079, 37] width 38 height 27
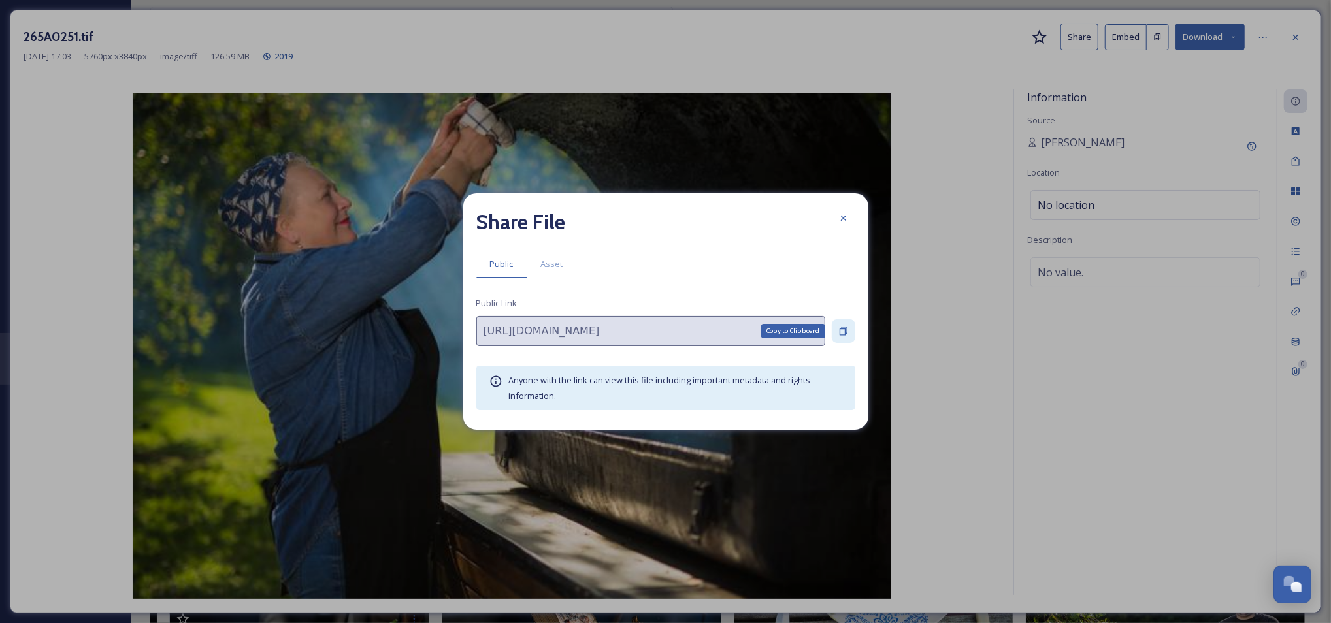
click at [848, 331] on icon at bounding box center [843, 331] width 10 height 10
click at [843, 218] on icon at bounding box center [842, 218] width 5 height 5
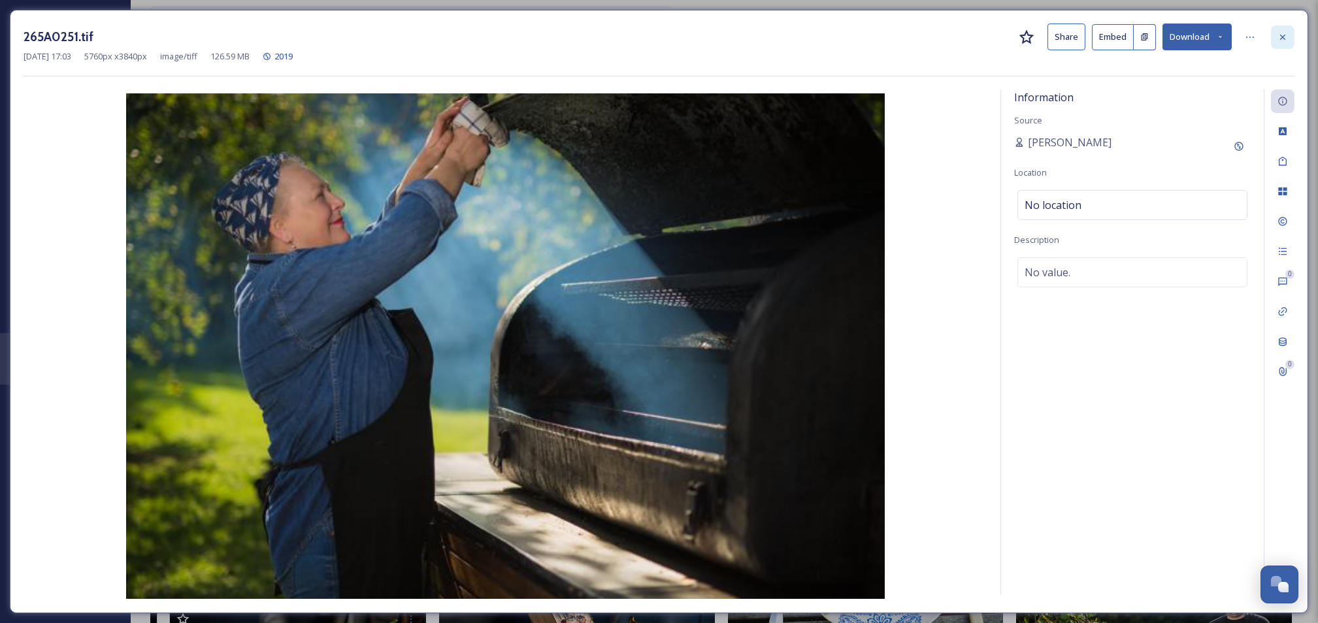
click at [1288, 25] on div at bounding box center [1283, 37] width 24 height 24
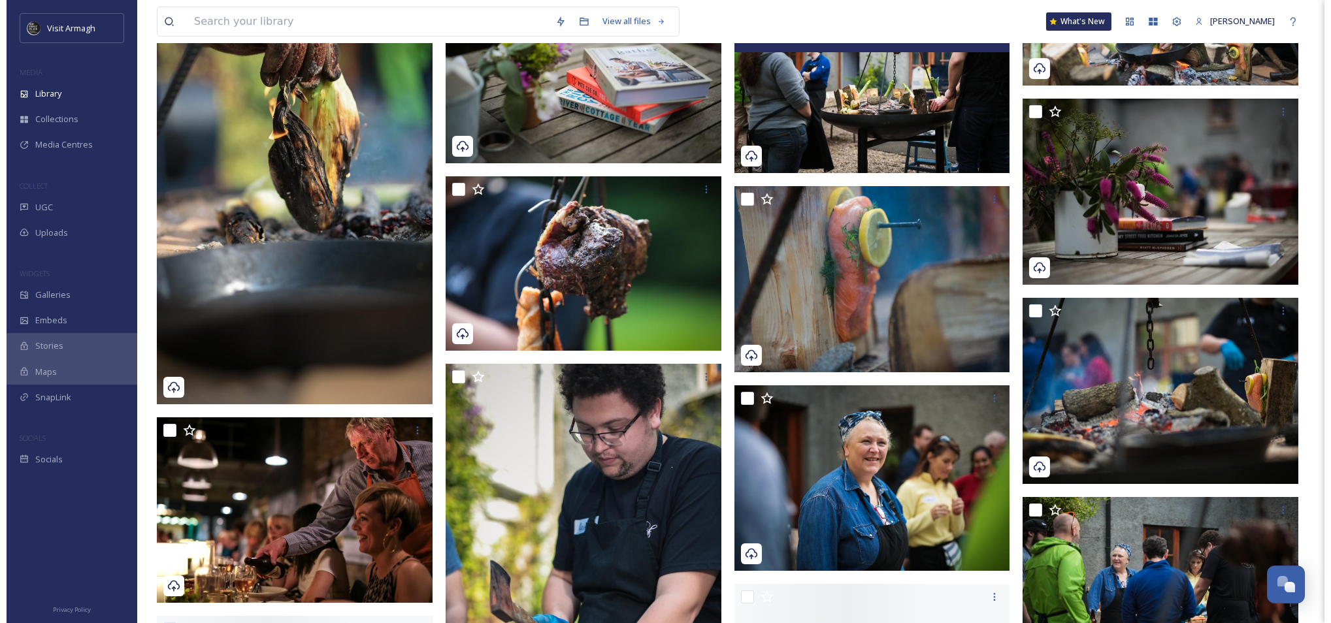
scroll to position [17484, 0]
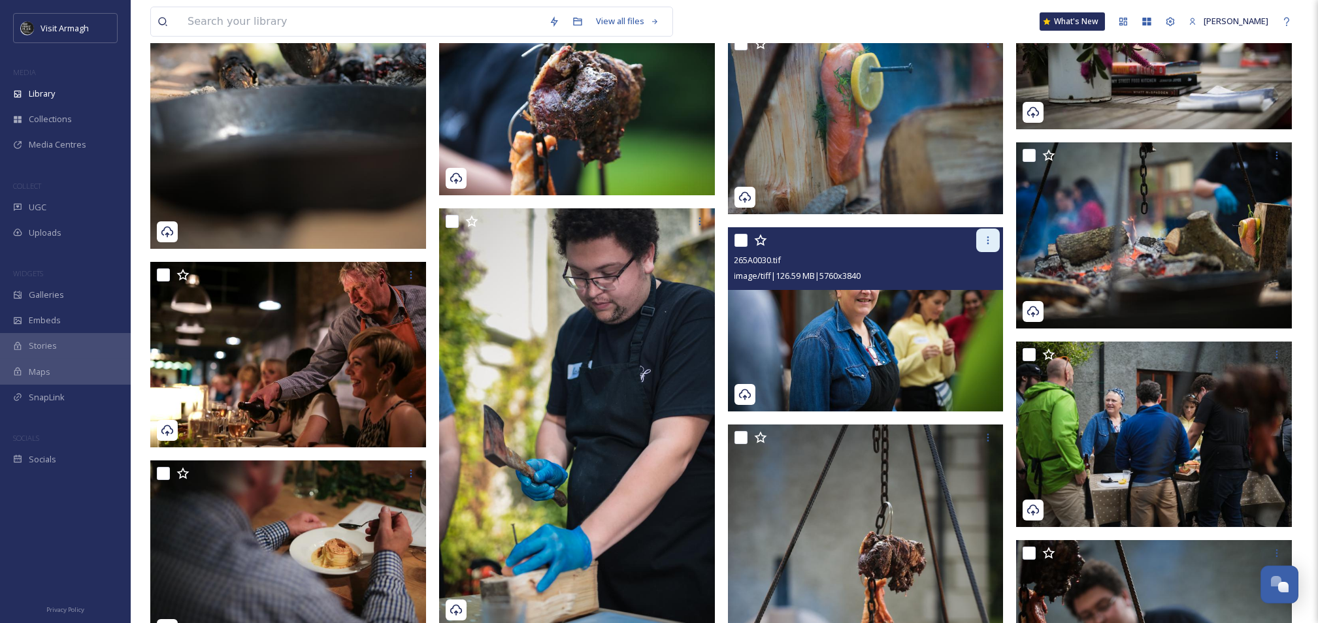
click at [985, 241] on icon at bounding box center [988, 240] width 10 height 10
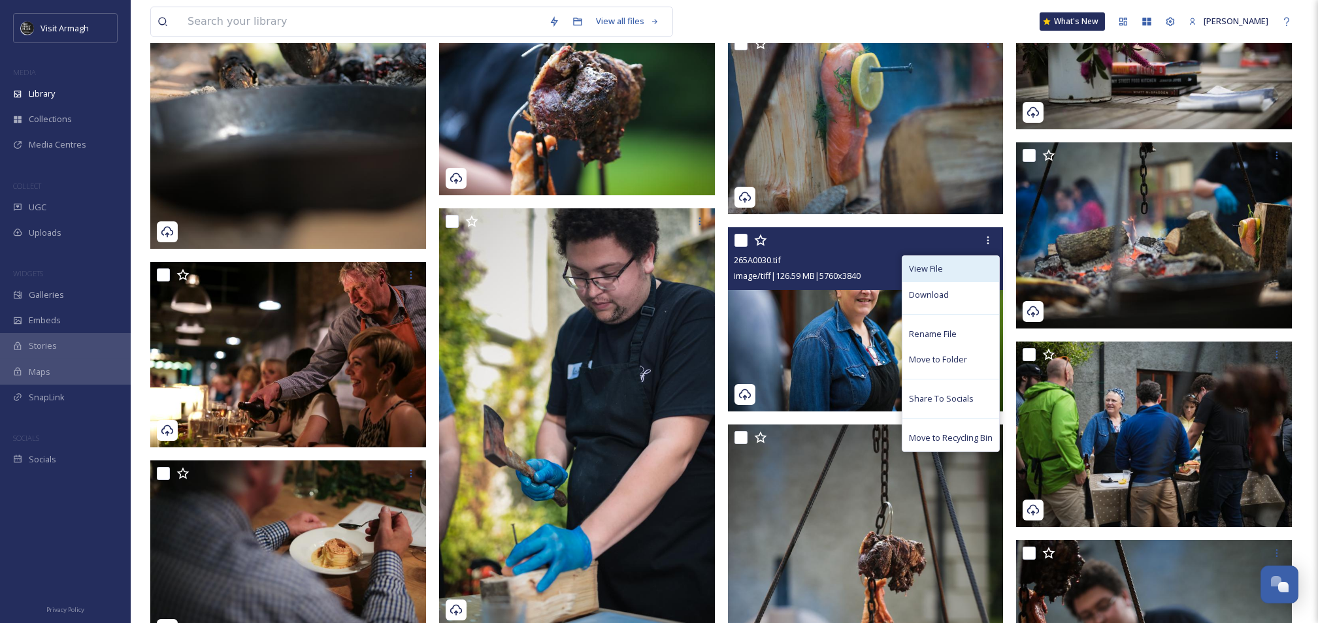
click at [964, 265] on div "View File" at bounding box center [950, 268] width 97 height 25
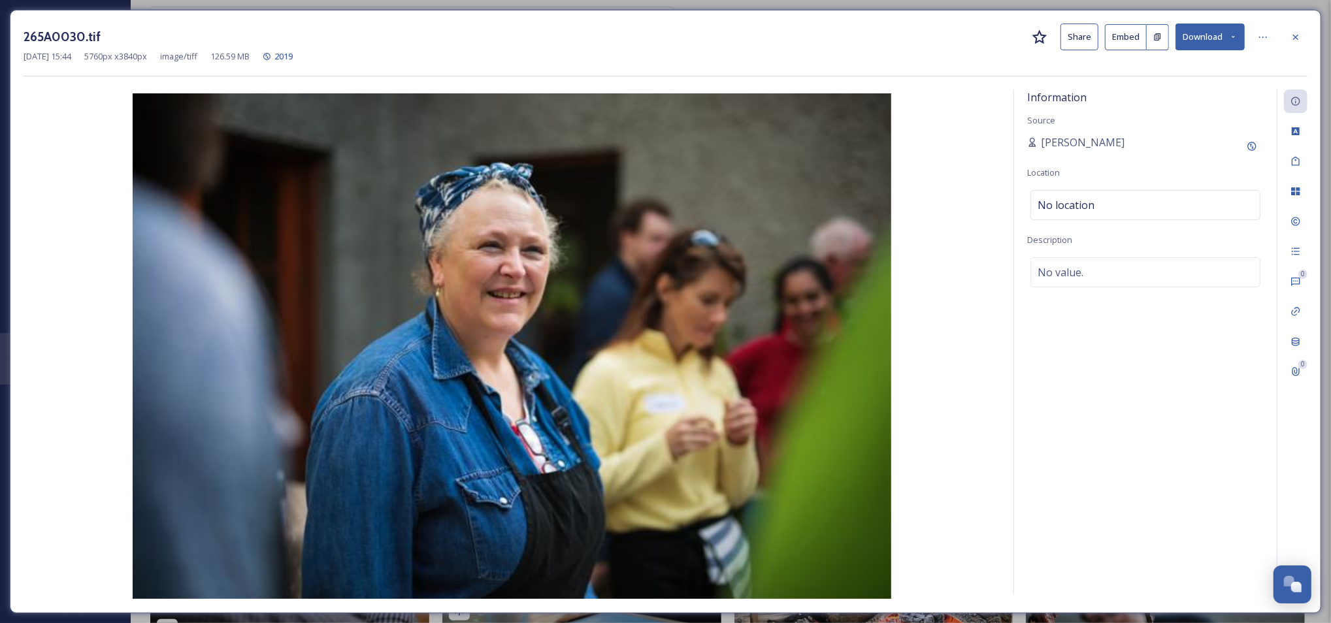
click at [1079, 38] on button "Share" at bounding box center [1079, 37] width 38 height 27
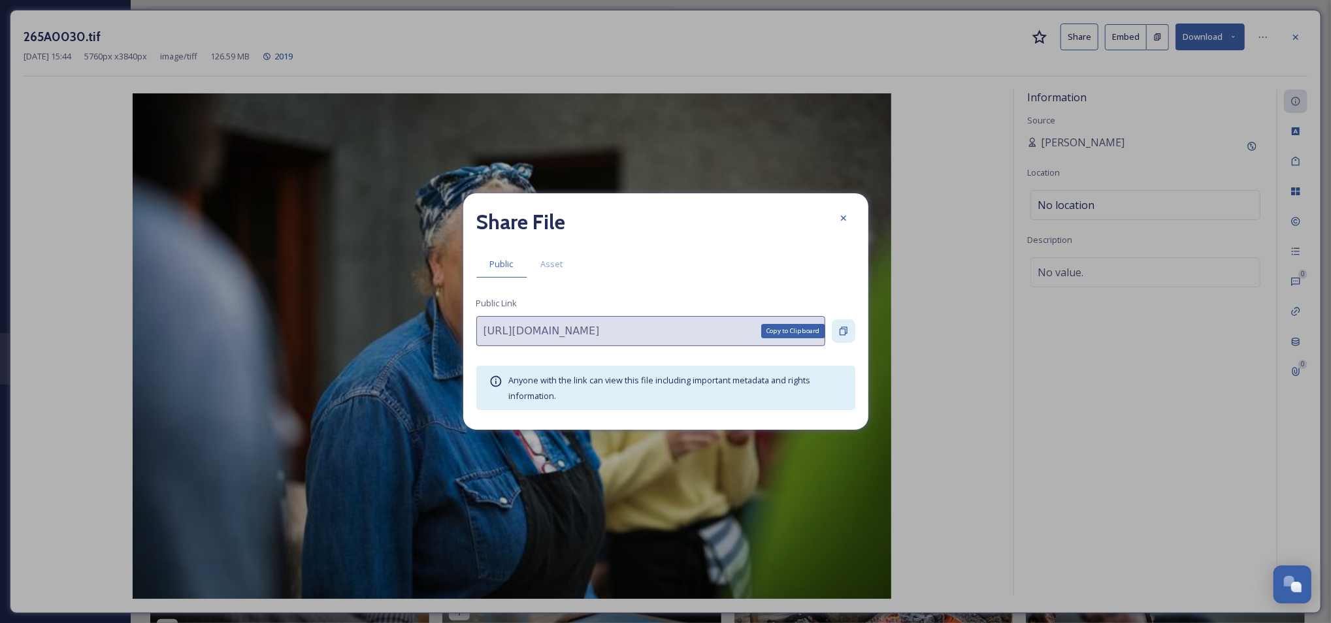
click at [842, 329] on icon at bounding box center [844, 331] width 8 height 8
